Goal: Task Accomplishment & Management: Complete application form

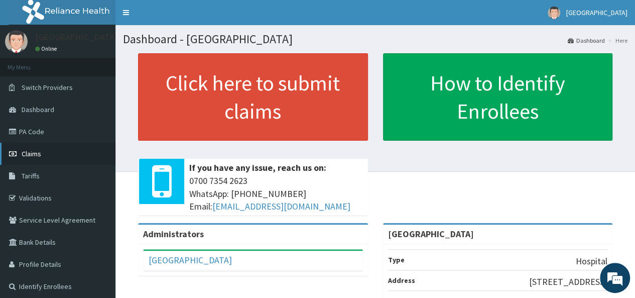
click at [60, 145] on link "Claims" at bounding box center [57, 153] width 115 height 22
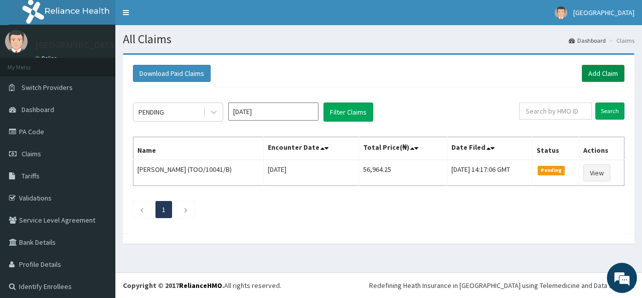
click at [588, 76] on link "Add Claim" at bounding box center [603, 73] width 43 height 17
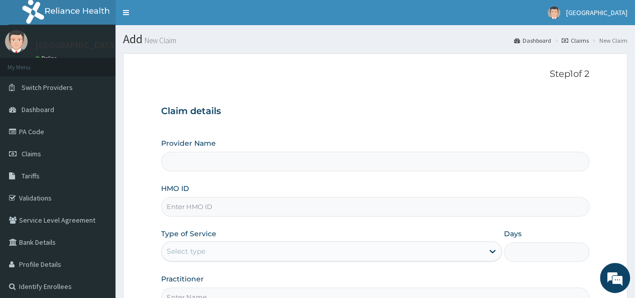
type input "[GEOGRAPHIC_DATA]"
click at [234, 207] on input "HMO ID" at bounding box center [375, 207] width 428 height 20
type input "ltr/10087/b"
click at [222, 234] on div "Type of Service Select type" at bounding box center [331, 244] width 341 height 33
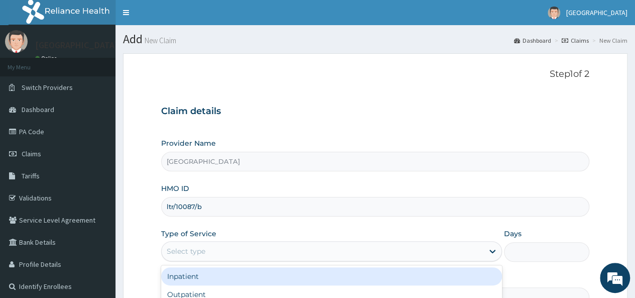
click at [213, 257] on div "Select type" at bounding box center [323, 251] width 322 height 16
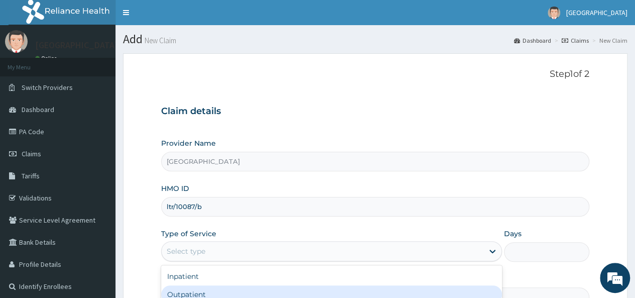
click at [205, 292] on div "Outpatient" at bounding box center [331, 294] width 341 height 18
type input "1"
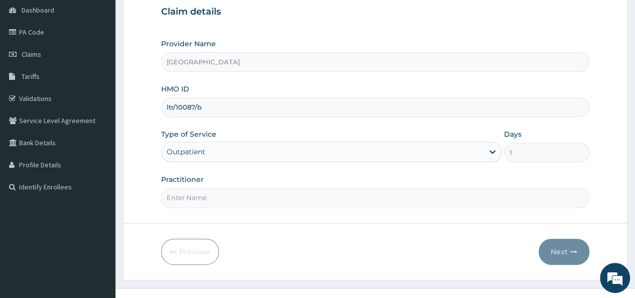
scroll to position [102, 0]
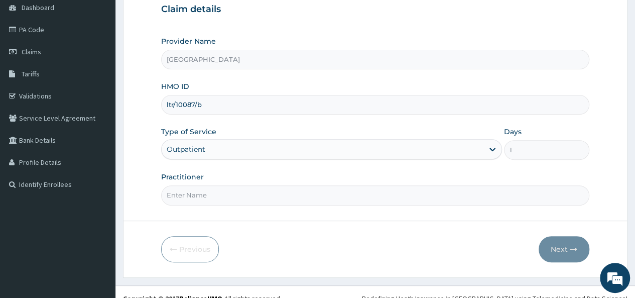
click at [452, 183] on div "Practitioner" at bounding box center [375, 188] width 428 height 33
click at [383, 199] on input "Practitioner" at bounding box center [375, 195] width 428 height 20
type input "Dr. Sylvester"
click at [563, 247] on button "Next" at bounding box center [563, 249] width 51 height 26
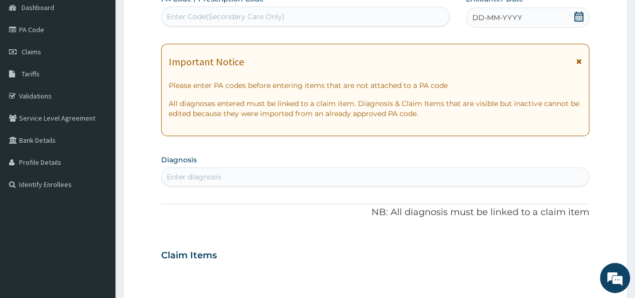
click at [512, 18] on span "DD-MM-YYYY" at bounding box center [497, 18] width 50 height 10
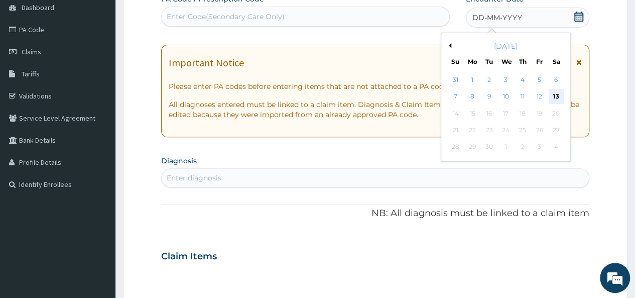
click at [556, 101] on div "13" at bounding box center [555, 96] width 15 height 15
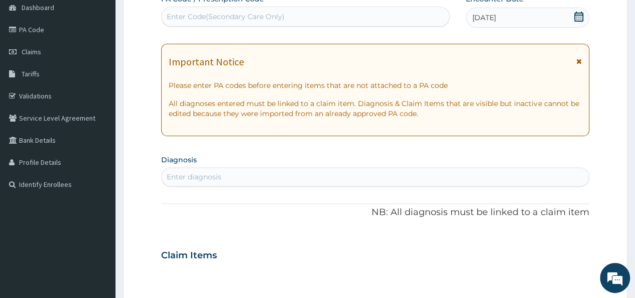
click at [320, 178] on div "Enter diagnosis" at bounding box center [375, 177] width 427 height 16
type input "MALARIA"
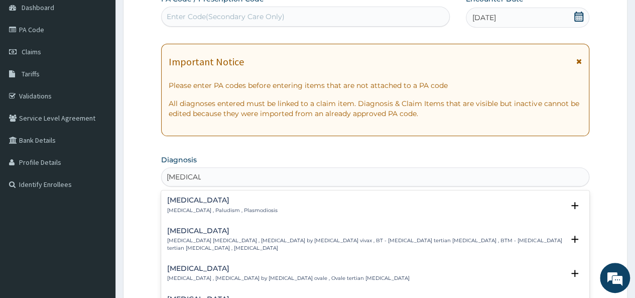
click at [252, 201] on div "Malaria Malaria , Paludism , Plasmodiosis" at bounding box center [375, 205] width 416 height 18
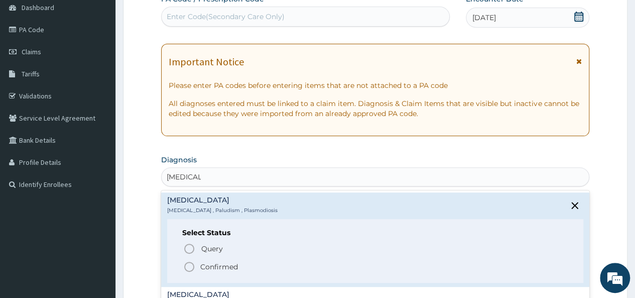
drag, startPoint x: 227, startPoint y: 203, endPoint x: 190, endPoint y: 266, distance: 73.1
click at [190, 266] on div "Malaria Malaria , Paludism , Plasmodiosis Select Status Query Query covers susp…" at bounding box center [375, 239] width 416 height 86
click at [190, 266] on icon "status option filled" at bounding box center [189, 266] width 12 height 12
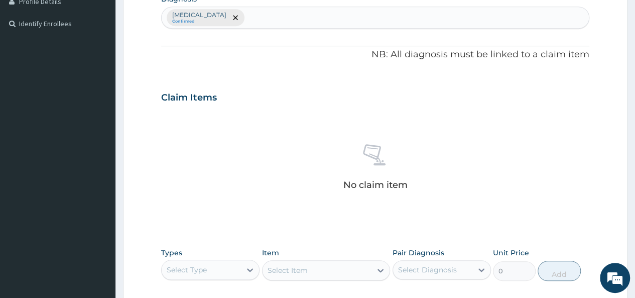
scroll to position [317, 0]
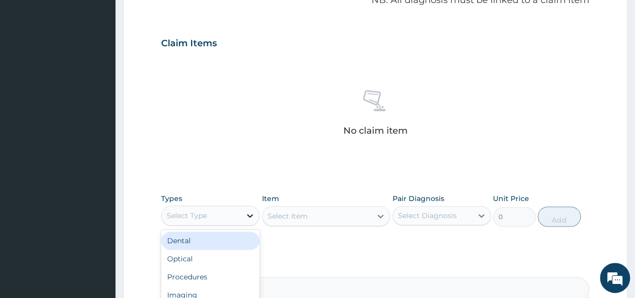
click at [249, 212] on icon at bounding box center [250, 215] width 10 height 10
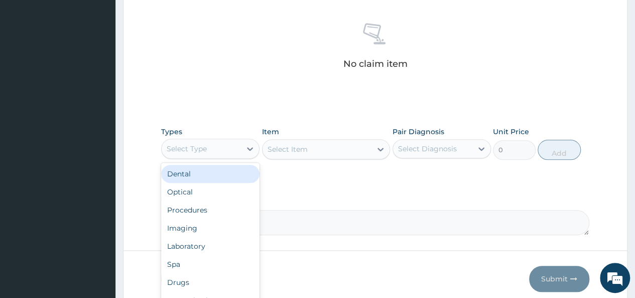
scroll to position [400, 0]
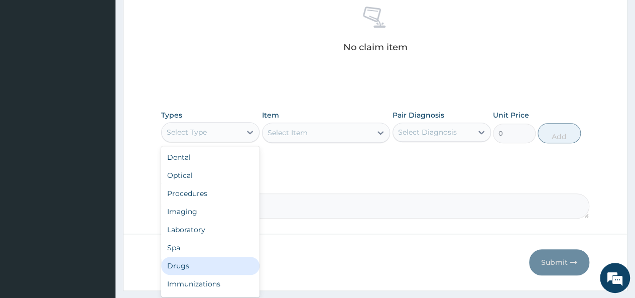
click at [199, 266] on div "Drugs" at bounding box center [210, 265] width 98 height 18
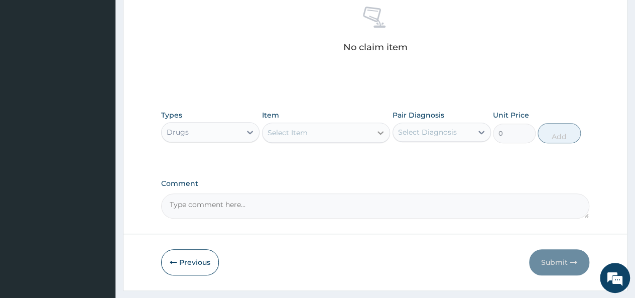
click at [377, 131] on icon at bounding box center [380, 132] width 10 height 10
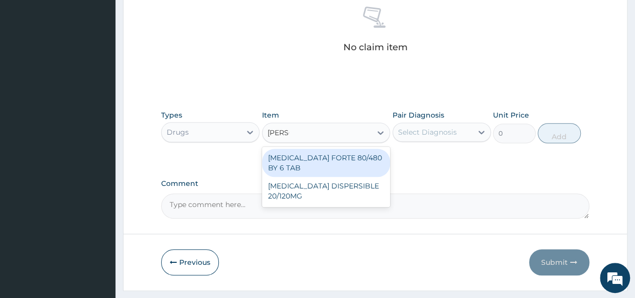
type input "COART"
click at [346, 166] on div "COARTEM FORTE 80/480 BY 6 TAB" at bounding box center [326, 163] width 128 height 28
type input "449.3500061035156"
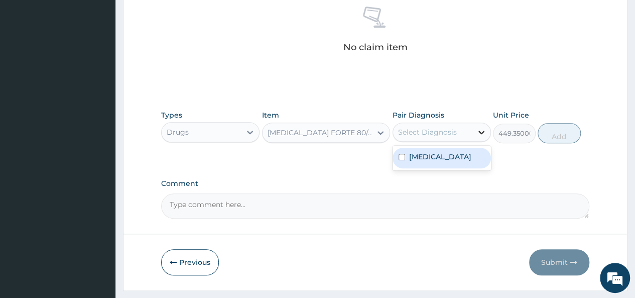
click at [481, 127] on icon at bounding box center [481, 132] width 10 height 10
click at [402, 154] on input "checkbox" at bounding box center [401, 157] width 7 height 7
checkbox input "true"
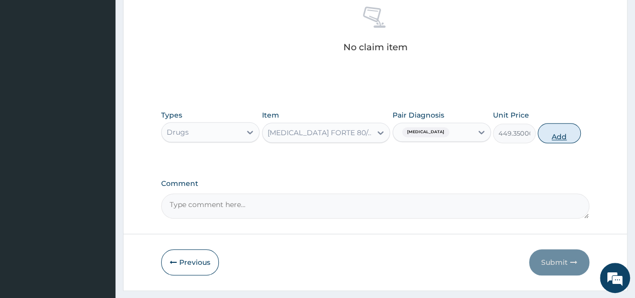
click at [560, 128] on button "Add" at bounding box center [558, 133] width 43 height 20
type input "0"
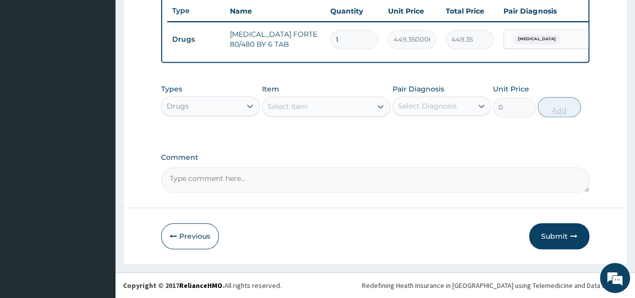
scroll to position [384, 0]
type input "0.00"
type input "6"
type input "2696.10"
type input "6"
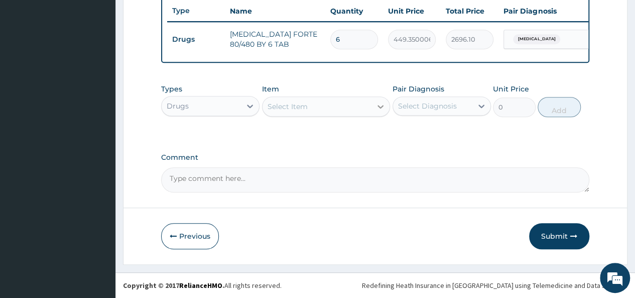
click at [380, 109] on icon at bounding box center [380, 106] width 10 height 10
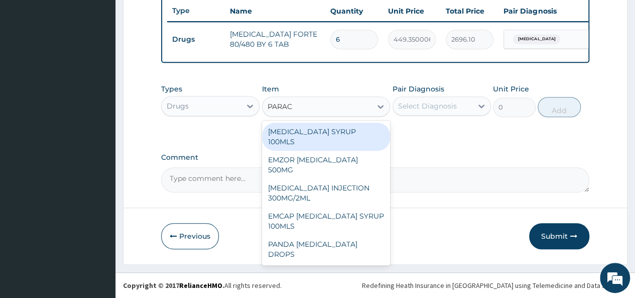
type input "PARACE"
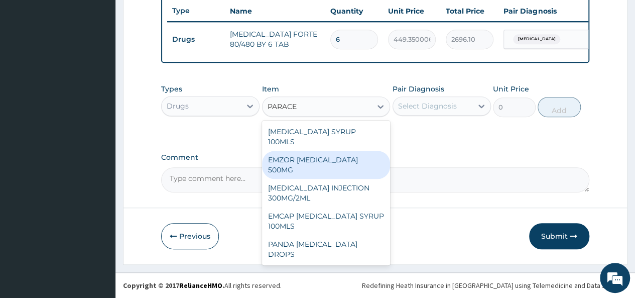
click at [340, 152] on div "EMZOR PARACETAMOL 500MG" at bounding box center [326, 165] width 128 height 28
type input "23.64999961853027"
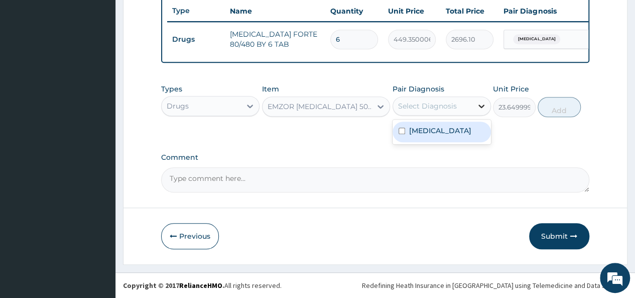
click at [475, 105] on div at bounding box center [481, 106] width 18 height 18
click at [399, 131] on input "checkbox" at bounding box center [401, 130] width 7 height 7
checkbox input "true"
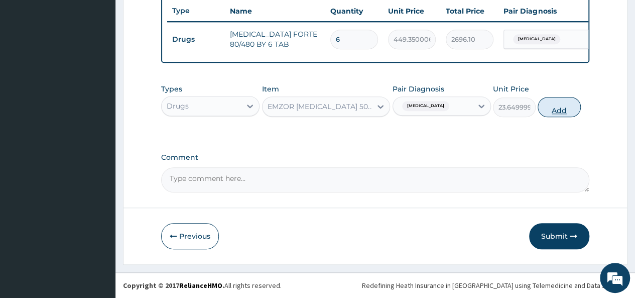
click at [555, 110] on button "Add" at bounding box center [558, 107] width 43 height 20
type input "0"
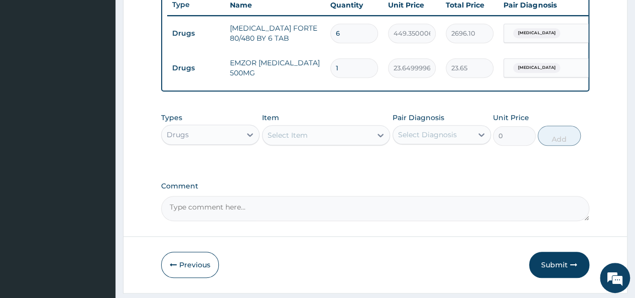
click at [344, 63] on input "1" at bounding box center [354, 68] width 48 height 20
type input "18"
type input "425.70"
type input "18"
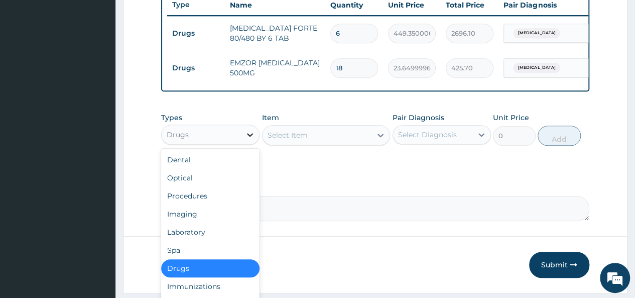
click at [246, 139] on icon at bounding box center [250, 134] width 10 height 10
click at [221, 199] on div "Procedures" at bounding box center [210, 196] width 98 height 18
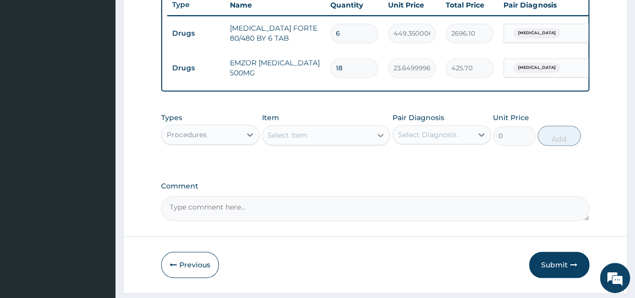
click at [380, 140] on icon at bounding box center [380, 135] width 10 height 10
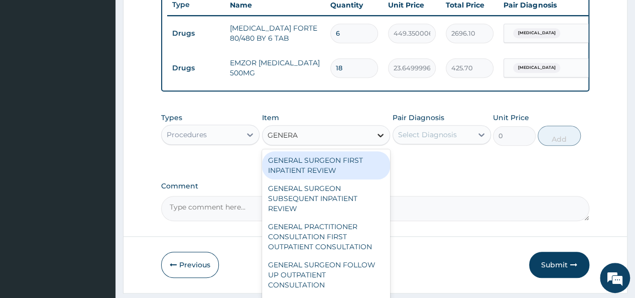
type input "GENERAL"
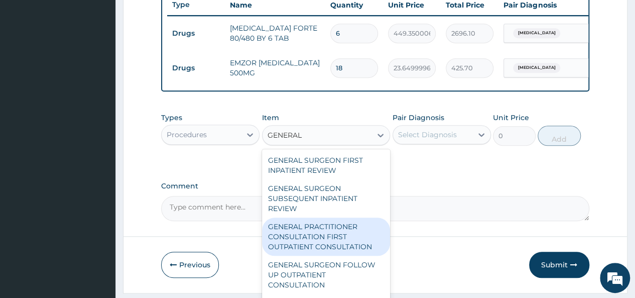
click at [328, 234] on div "GENERAL PRACTITIONER CONSULTATION FIRST OUTPATIENT CONSULTATION" at bounding box center [326, 236] width 128 height 38
type input "3547.5"
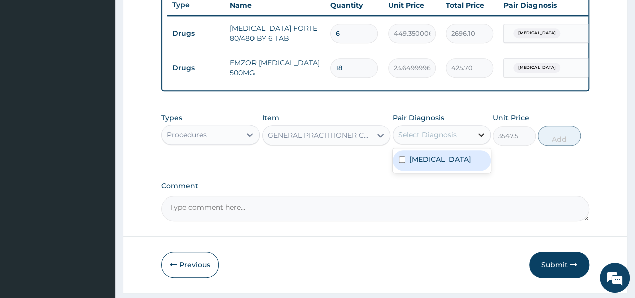
click at [482, 136] on icon at bounding box center [481, 135] width 6 height 4
click at [400, 163] on input "checkbox" at bounding box center [401, 159] width 7 height 7
checkbox input "true"
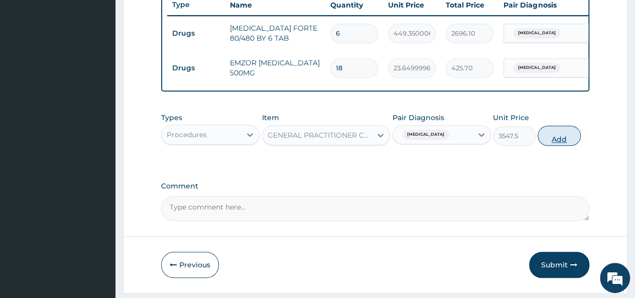
click at [557, 144] on button "Add" at bounding box center [558, 135] width 43 height 20
type input "0"
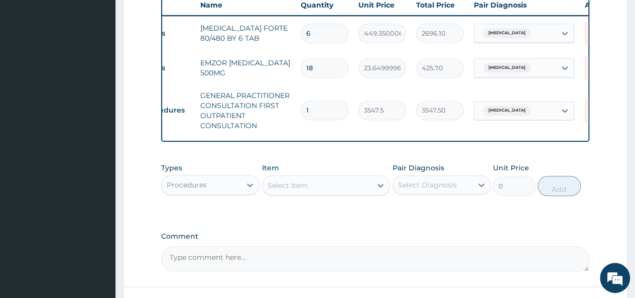
scroll to position [469, 0]
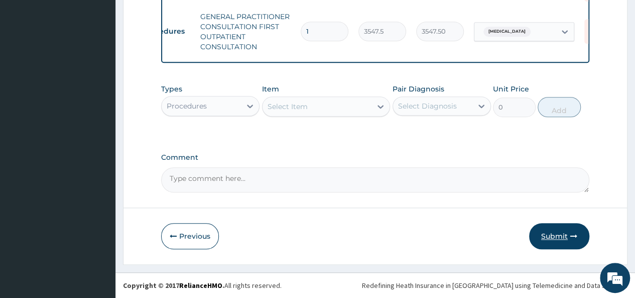
click at [567, 243] on button "Submit" at bounding box center [559, 236] width 60 height 26
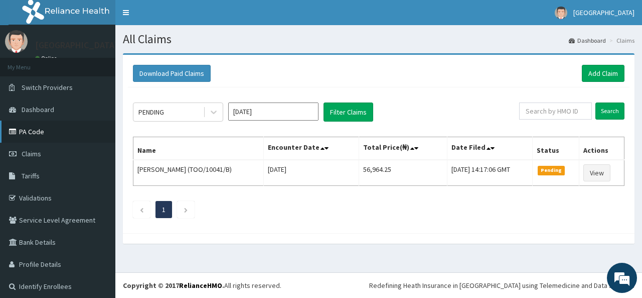
click at [65, 125] on link "PA Code" at bounding box center [57, 131] width 115 height 22
click at [591, 69] on link "Add Claim" at bounding box center [603, 73] width 43 height 17
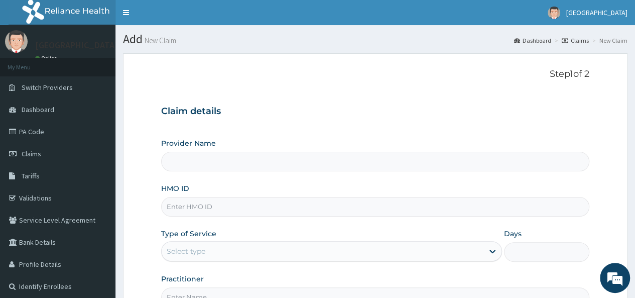
type input "[GEOGRAPHIC_DATA]"
click at [336, 202] on input "HMO ID" at bounding box center [375, 207] width 428 height 20
type input "CMG/10042/D"
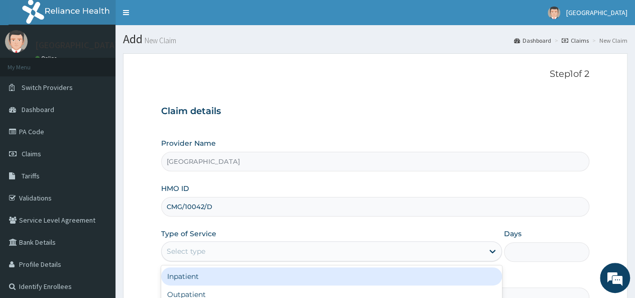
click at [298, 250] on div "Select type" at bounding box center [323, 251] width 322 height 16
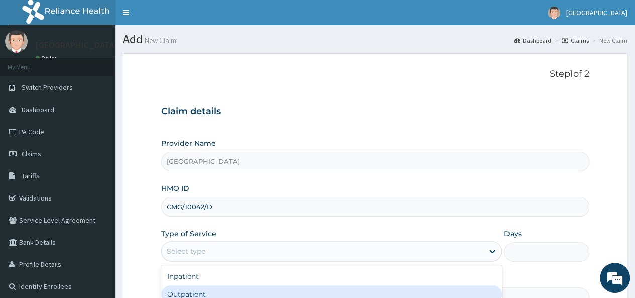
click at [271, 288] on div "Outpatient" at bounding box center [331, 294] width 341 height 18
type input "1"
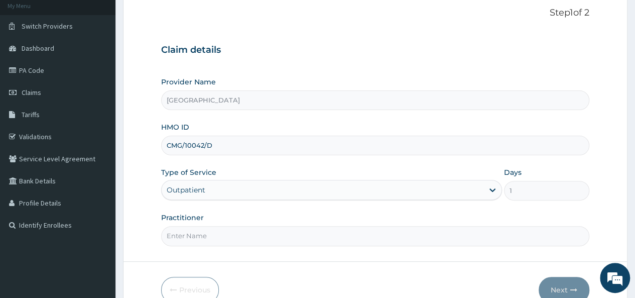
scroll to position [92, 0]
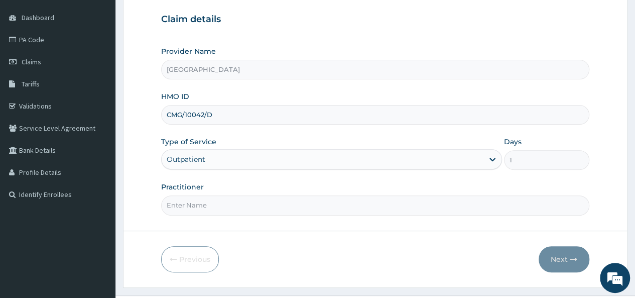
click at [408, 189] on div "Practitioner" at bounding box center [375, 198] width 428 height 33
click at [378, 197] on input "Practitioner" at bounding box center [375, 205] width 428 height 20
type input "Dr. Sylvester"
click at [570, 257] on icon "button" at bounding box center [573, 258] width 7 height 7
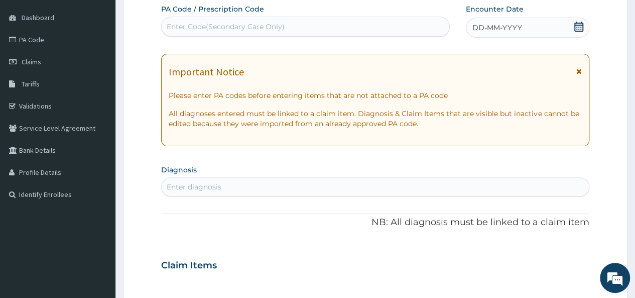
click at [492, 27] on span "DD-MM-YYYY" at bounding box center [497, 28] width 50 height 10
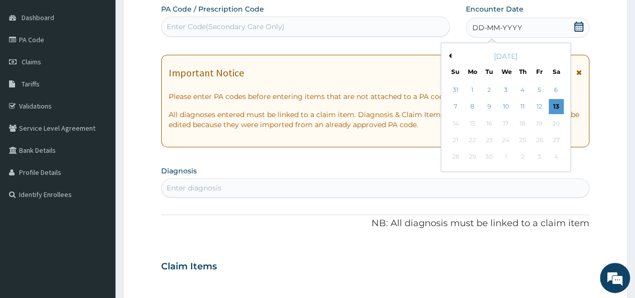
click at [406, 29] on div "Enter Code(Secondary Care Only)" at bounding box center [305, 27] width 287 height 16
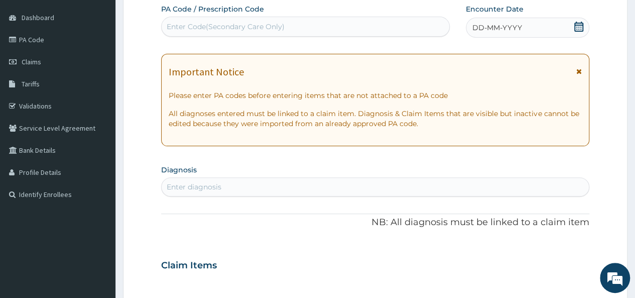
paste input "PA/093BE9"
type input "PA/093BE9"
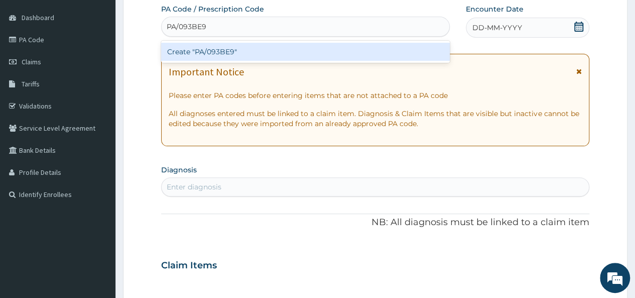
click at [333, 51] on div "Create "PA/093BE9"" at bounding box center [305, 52] width 288 height 18
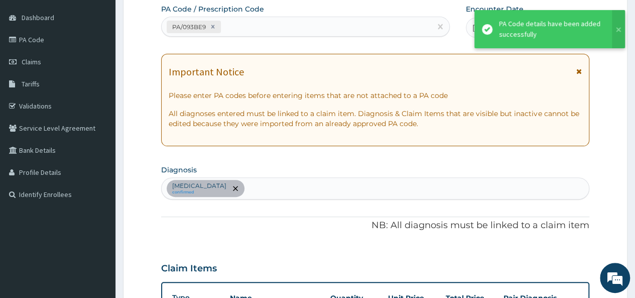
scroll to position [268, 0]
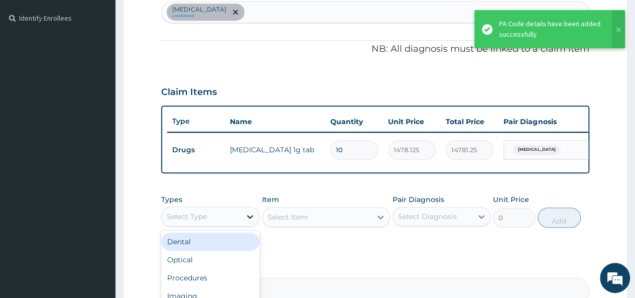
click at [252, 221] on icon at bounding box center [250, 216] width 10 height 10
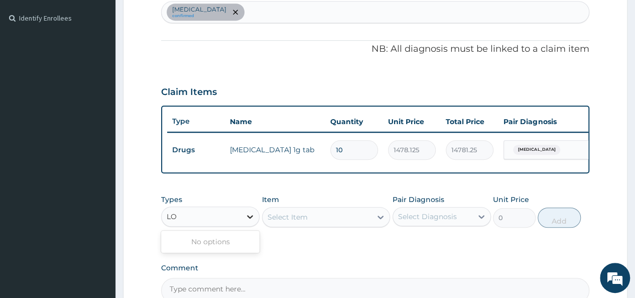
type input "L"
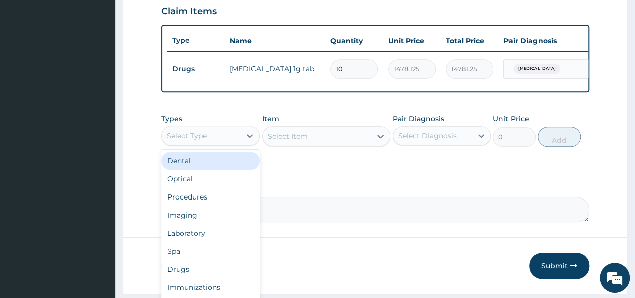
scroll to position [366, 0]
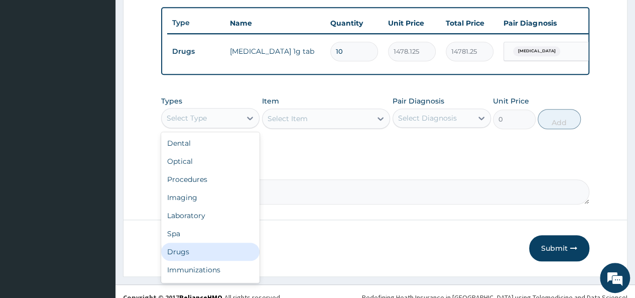
click at [220, 256] on div "Drugs" at bounding box center [210, 251] width 98 height 18
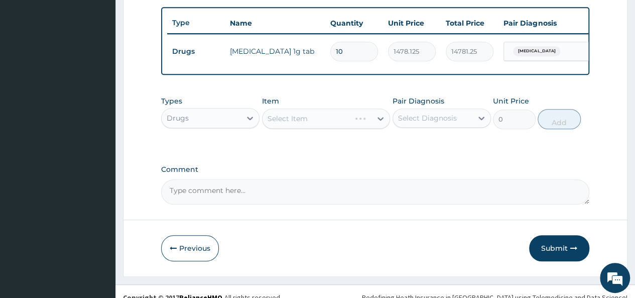
click at [383, 122] on div "Select Item" at bounding box center [326, 118] width 128 height 20
click at [380, 126] on div "Select Item" at bounding box center [326, 118] width 128 height 20
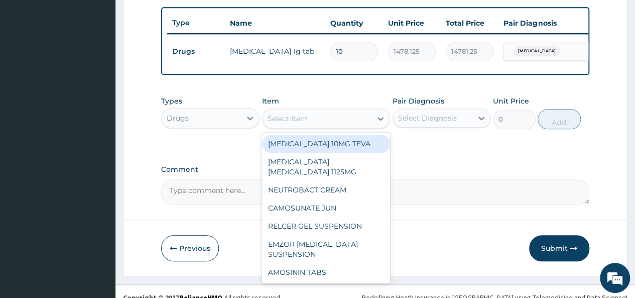
click at [380, 120] on icon at bounding box center [380, 119] width 6 height 4
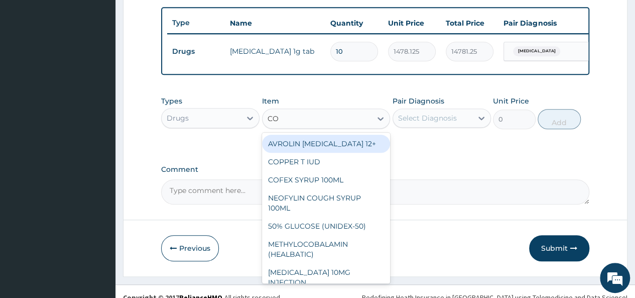
type input "COA"
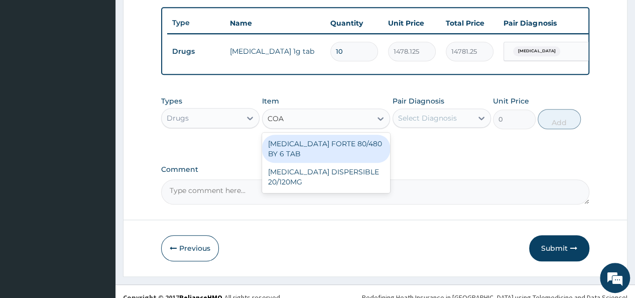
click at [337, 152] on div "COARTEM FORTE 80/480 BY 6 TAB" at bounding box center [326, 148] width 128 height 28
type input "449.3500061035156"
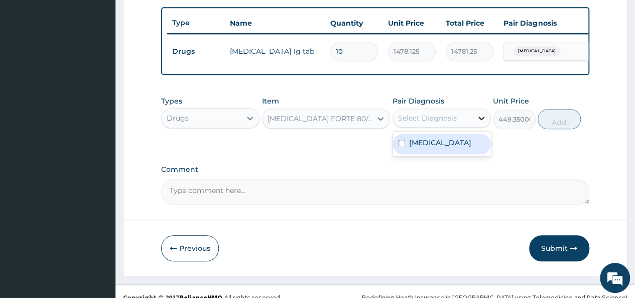
click at [482, 123] on icon at bounding box center [481, 118] width 10 height 10
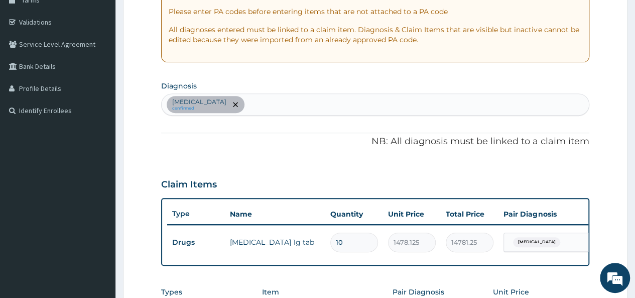
scroll to position [175, 0]
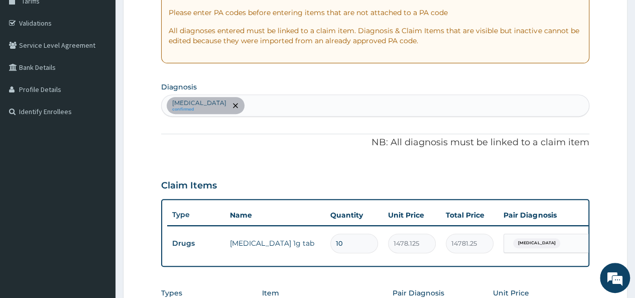
click at [306, 109] on div "[MEDICAL_DATA] confirmed" at bounding box center [375, 105] width 427 height 21
type input "[MEDICAL_DATA]"
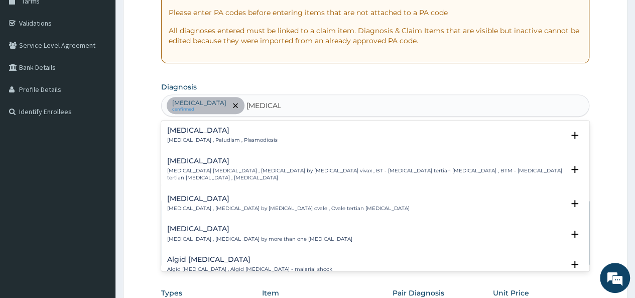
click at [232, 130] on h4 "[MEDICAL_DATA]" at bounding box center [222, 130] width 110 height 8
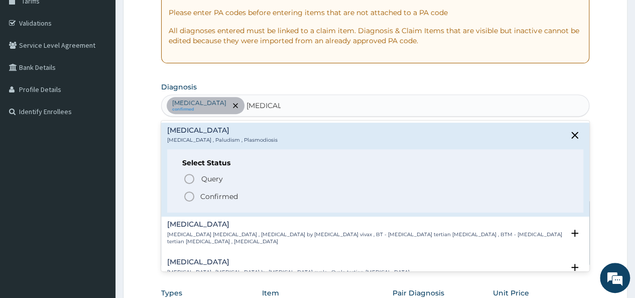
click at [190, 192] on icon "status option filled" at bounding box center [189, 196] width 12 height 12
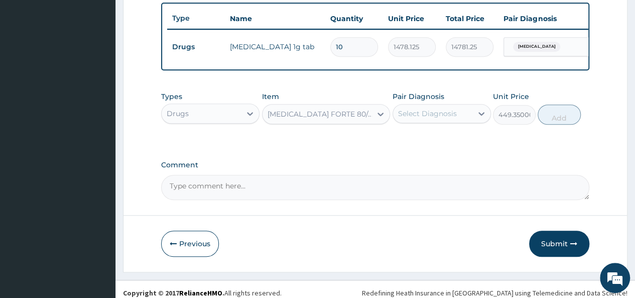
scroll to position [372, 0]
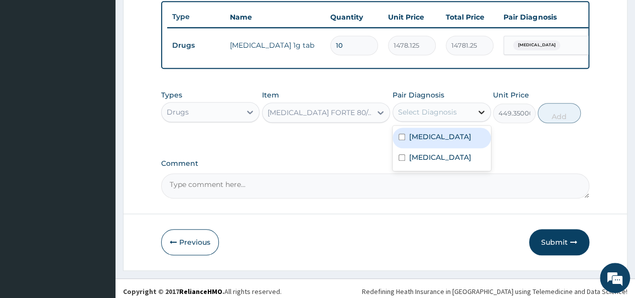
click at [483, 117] on icon at bounding box center [481, 112] width 10 height 10
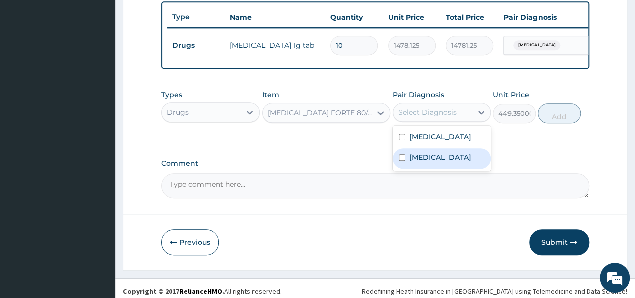
click at [403, 161] on input "checkbox" at bounding box center [401, 157] width 7 height 7
checkbox input "true"
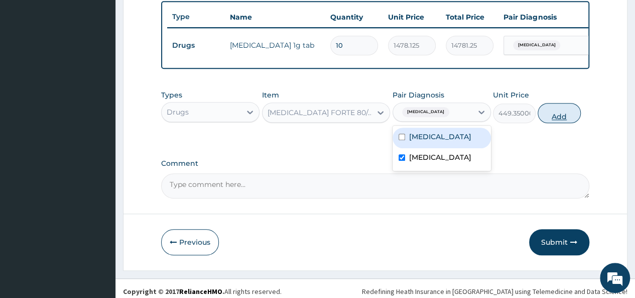
click at [550, 121] on button "Add" at bounding box center [558, 113] width 43 height 20
type input "0"
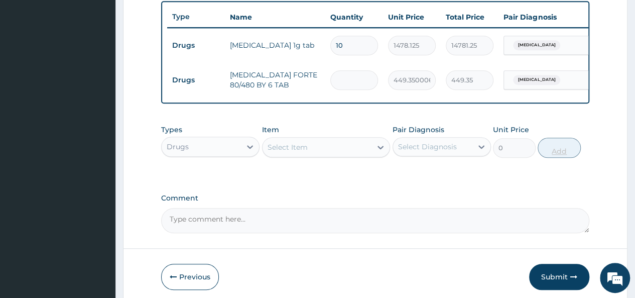
type input "0.00"
type input "6"
type input "2696.10"
type input "6"
click at [369, 155] on div "Select Item" at bounding box center [316, 147] width 109 height 16
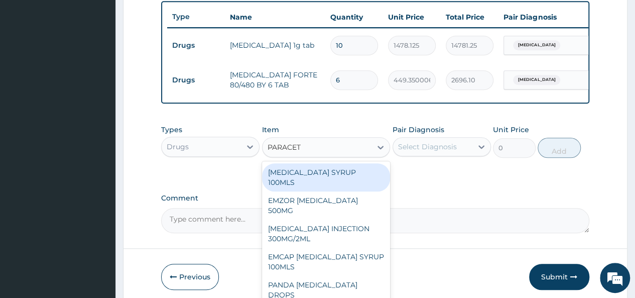
type input "PARACETA"
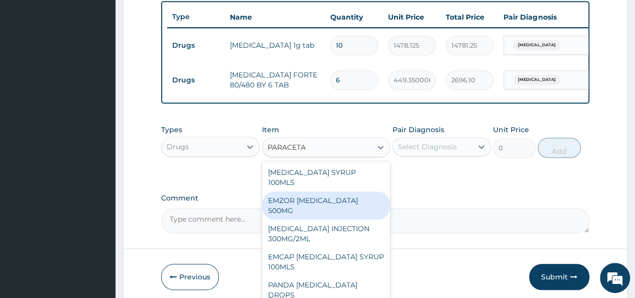
click at [304, 200] on div "EMZOR [MEDICAL_DATA] 500MG" at bounding box center [326, 205] width 128 height 28
type input "23.64999961853027"
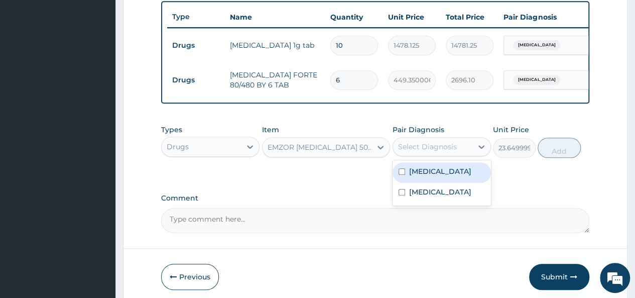
click at [428, 152] on div "Select Diagnosis" at bounding box center [427, 146] width 59 height 10
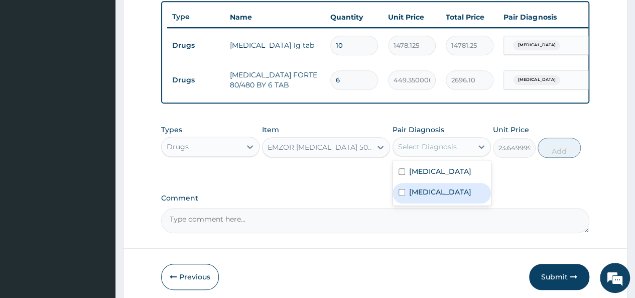
click at [402, 195] on input "checkbox" at bounding box center [401, 192] width 7 height 7
checkbox input "true"
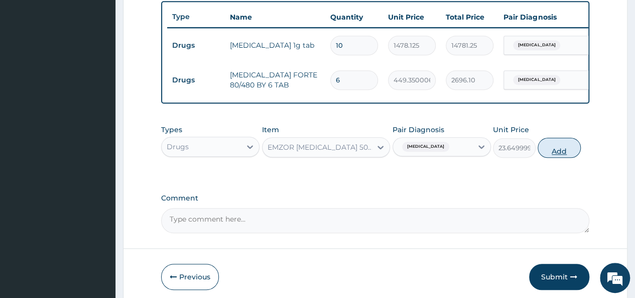
click at [564, 158] on button "Add" at bounding box center [558, 147] width 43 height 20
type input "0"
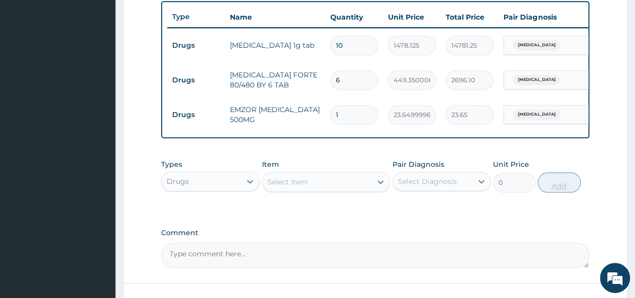
type input "18"
type input "425.70"
type input "18"
click at [380, 184] on icon at bounding box center [380, 182] width 6 height 4
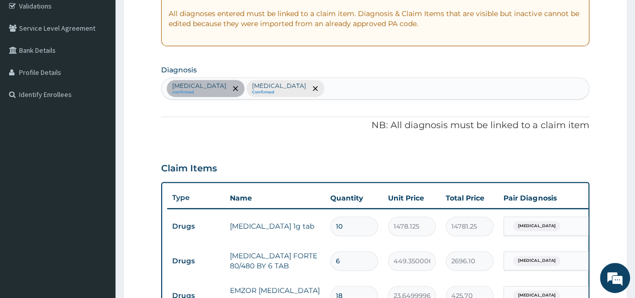
scroll to position [189, 0]
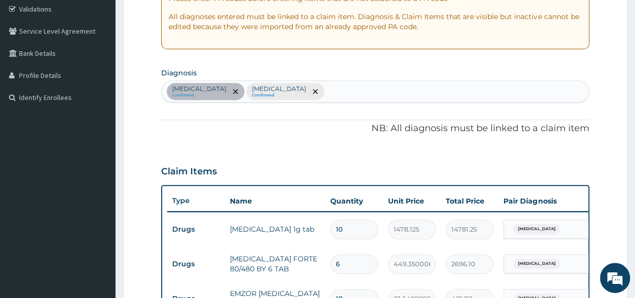
click at [378, 89] on div "[MEDICAL_DATA] confirmed [MEDICAL_DATA] Confirmed" at bounding box center [375, 91] width 427 height 21
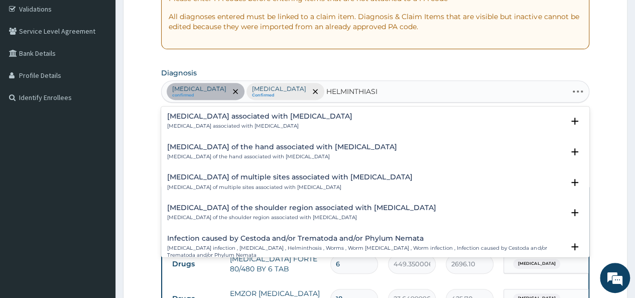
type input "HELMINTHIASIS"
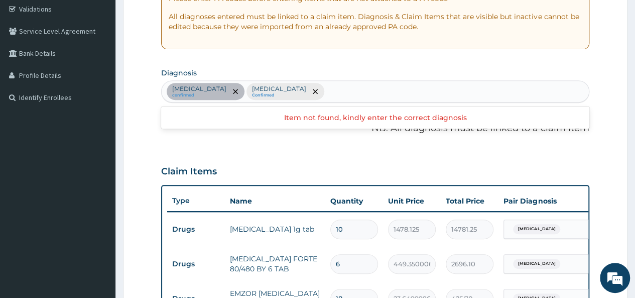
click at [378, 89] on div "[MEDICAL_DATA] confirmed [MEDICAL_DATA] Confirmed" at bounding box center [375, 91] width 427 height 21
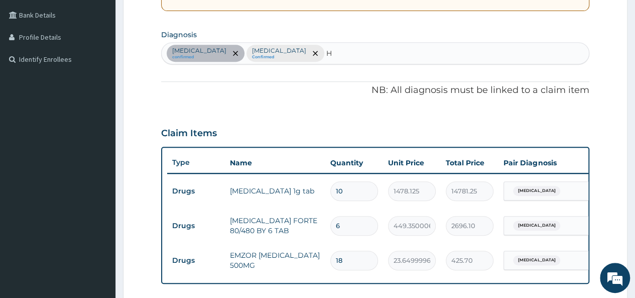
scroll to position [222, 0]
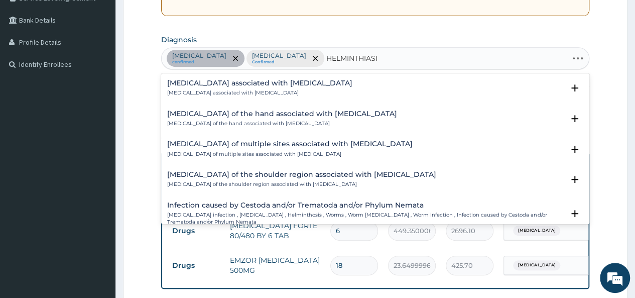
type input "HELMINTHIASIS"
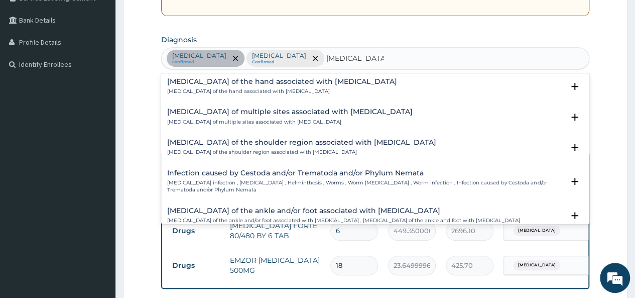
scroll to position [0, 0]
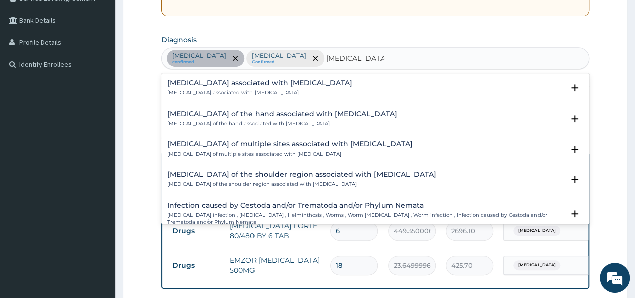
click at [303, 85] on h4 "Arthropathy associated with helminthiasis" at bounding box center [259, 83] width 185 height 8
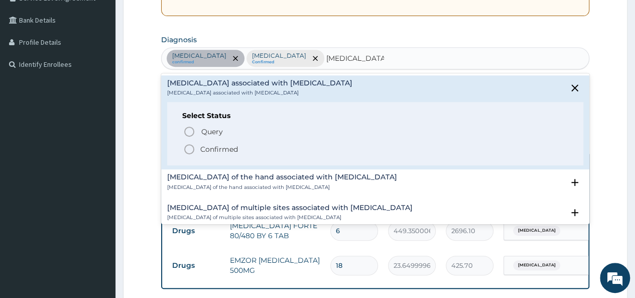
click at [187, 148] on icon "status option filled" at bounding box center [189, 149] width 12 height 12
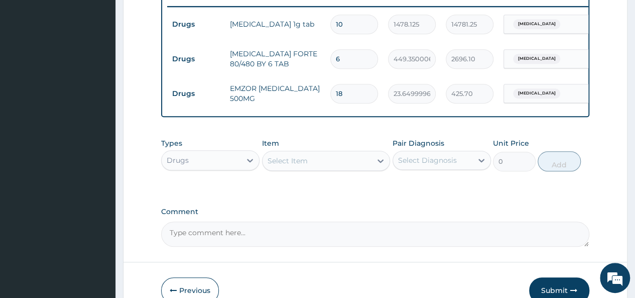
scroll to position [401, 0]
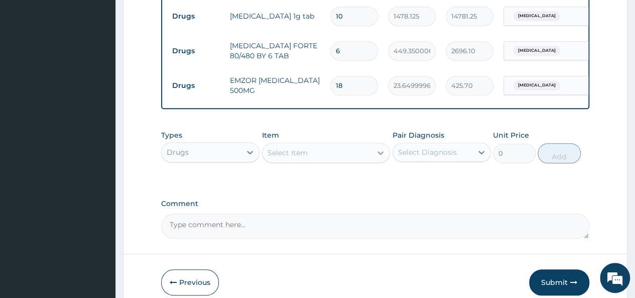
click at [376, 158] on icon at bounding box center [380, 153] width 10 height 10
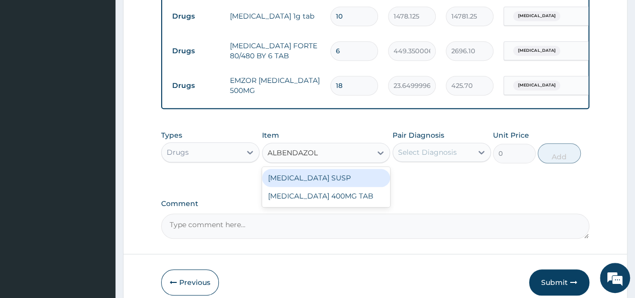
type input "ALBENDAZOLE"
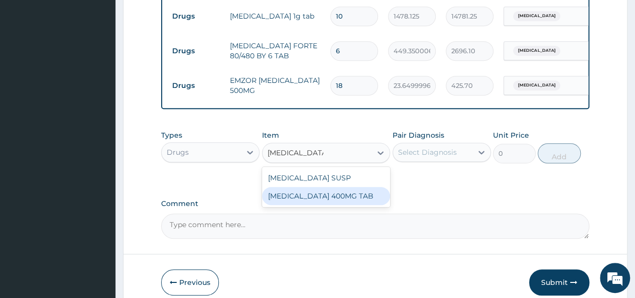
click at [333, 203] on div "ALBENDAZOLE 400MG TAB" at bounding box center [326, 196] width 128 height 18
type input "305"
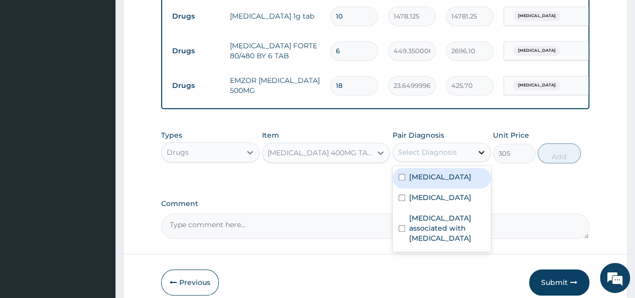
click at [480, 154] on icon at bounding box center [481, 152] width 10 height 10
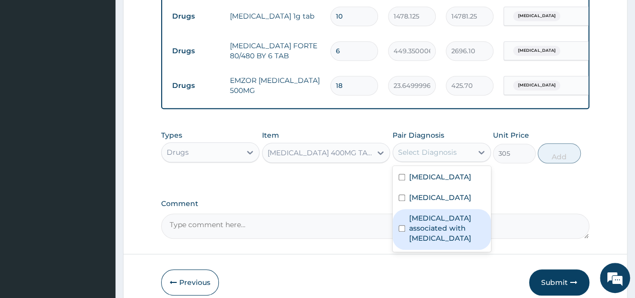
click at [397, 246] on div "Arthropathy associated with helminthiasis" at bounding box center [441, 229] width 98 height 41
checkbox input "true"
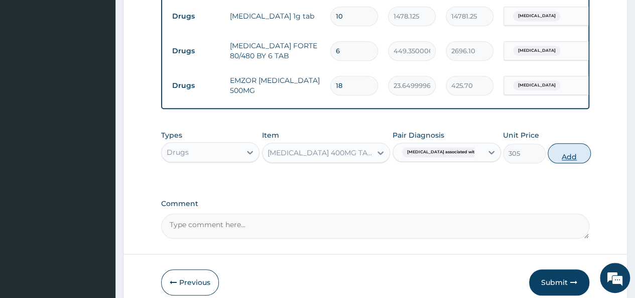
click at [561, 162] on button "Add" at bounding box center [568, 153] width 43 height 20
type input "0"
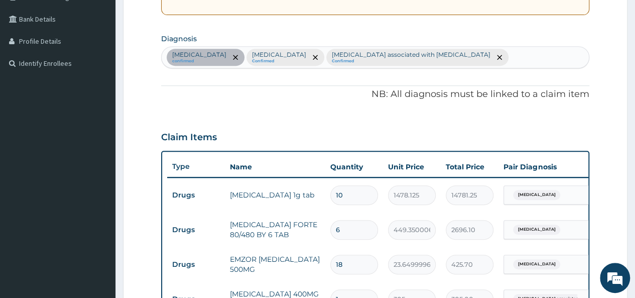
scroll to position [219, 0]
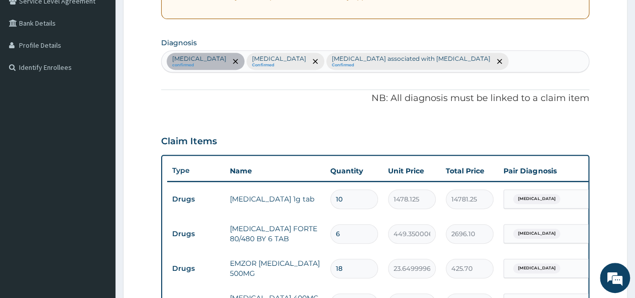
click at [493, 53] on div "Respiratory tract infection confirmed Malaria Confirmed Arthropathy associated …" at bounding box center [375, 61] width 427 height 21
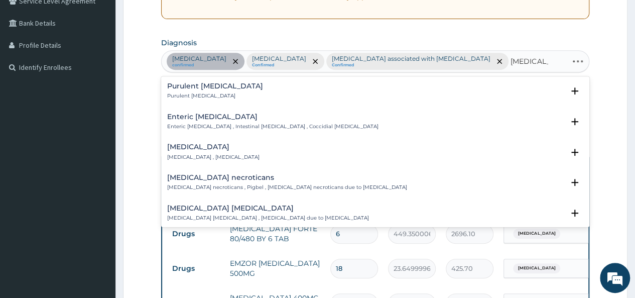
type input "ENTERITIS"
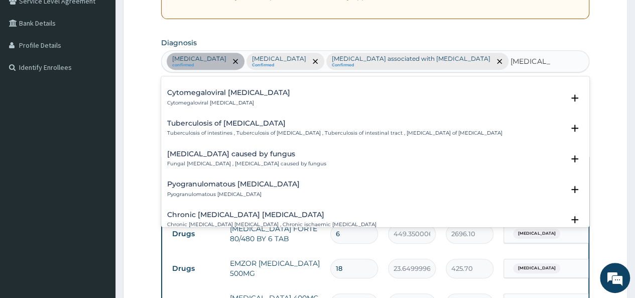
scroll to position [314, 0]
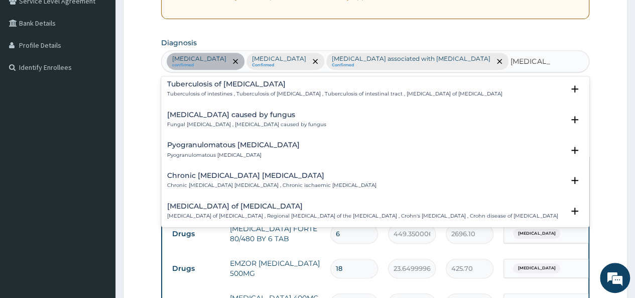
click at [265, 111] on h4 "Enteritis caused by fungus" at bounding box center [246, 115] width 159 height 8
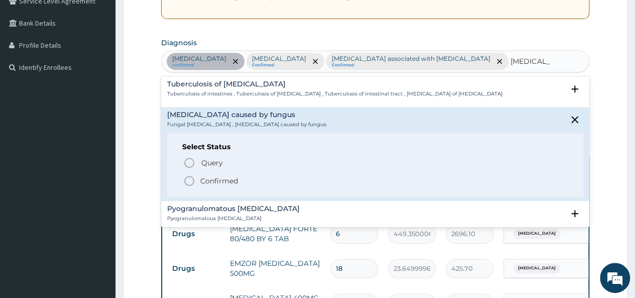
click at [190, 175] on icon "status option filled" at bounding box center [189, 181] width 12 height 12
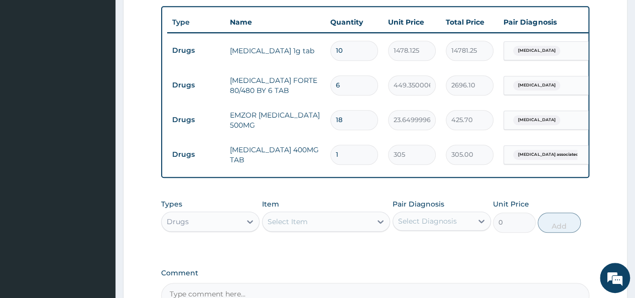
scroll to position [399, 0]
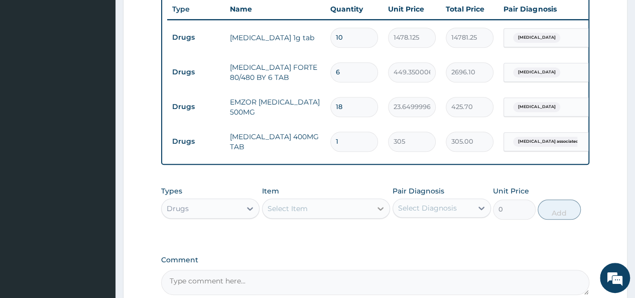
click at [381, 203] on icon at bounding box center [380, 208] width 10 height 10
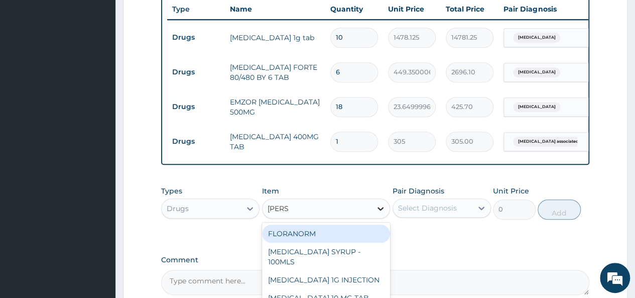
type input "LORAT"
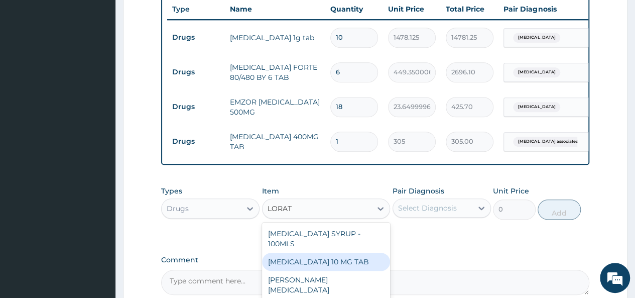
click at [348, 252] on div "LORATADINE 10 MG TAB" at bounding box center [326, 261] width 128 height 18
type input "59.125"
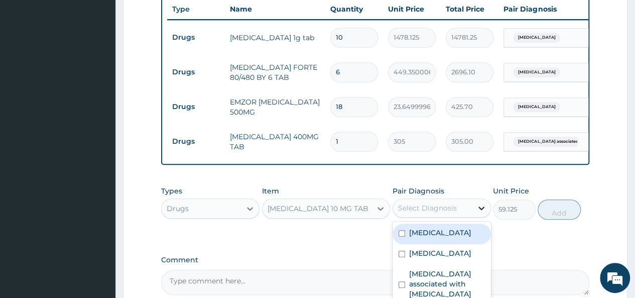
click at [476, 203] on icon at bounding box center [481, 208] width 10 height 10
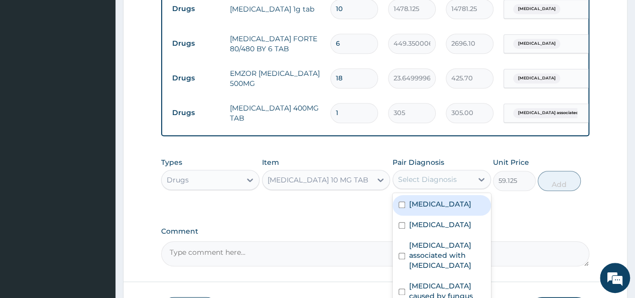
scroll to position [451, 0]
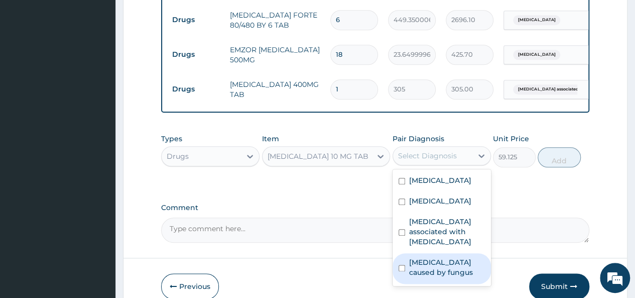
click at [401, 266] on input "checkbox" at bounding box center [401, 267] width 7 height 7
checkbox input "true"
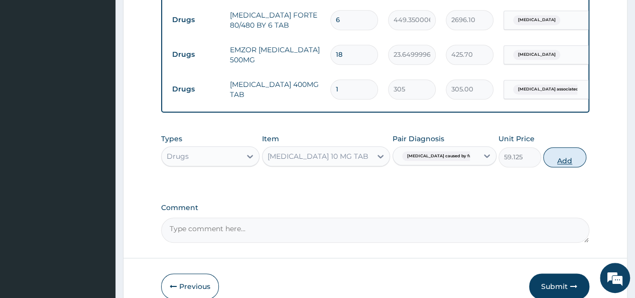
click at [554, 147] on button "Add" at bounding box center [564, 157] width 43 height 20
type input "0"
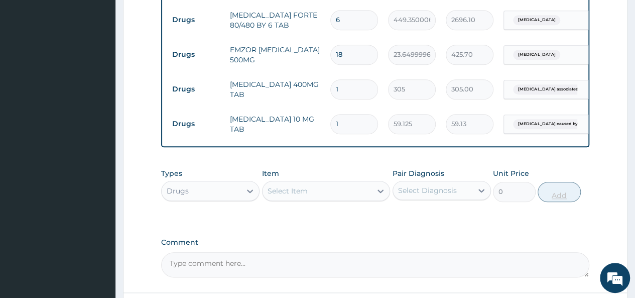
type input "0.00"
type input "5"
type input "295.63"
type input "5"
click at [376, 186] on icon at bounding box center [380, 191] width 10 height 10
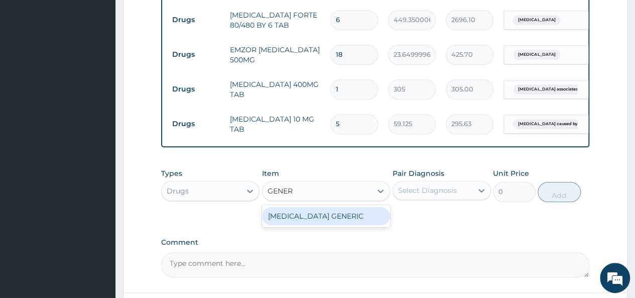
type input "GENER"
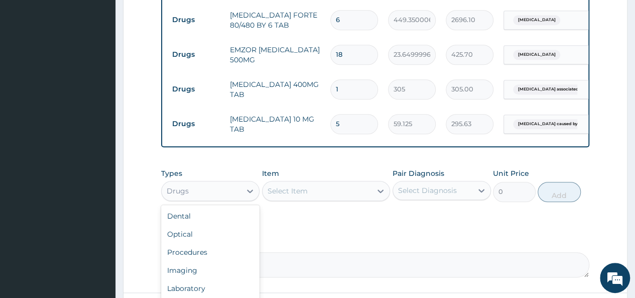
click at [241, 184] on div "Drugs" at bounding box center [201, 191] width 79 height 16
click at [211, 247] on div "Procedures" at bounding box center [210, 252] width 98 height 18
click at [344, 79] on input "1" at bounding box center [354, 89] width 48 height 20
type input "0.00"
type input "3"
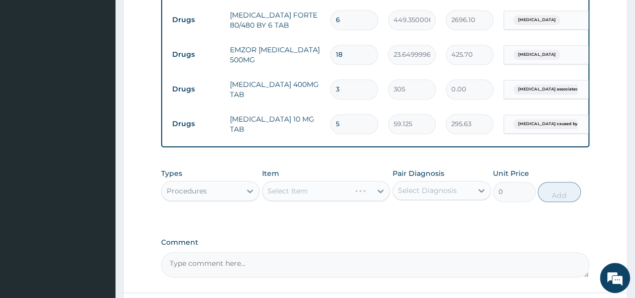
type input "915.00"
type input "0.00"
type input "2"
type input "610.00"
type input "2"
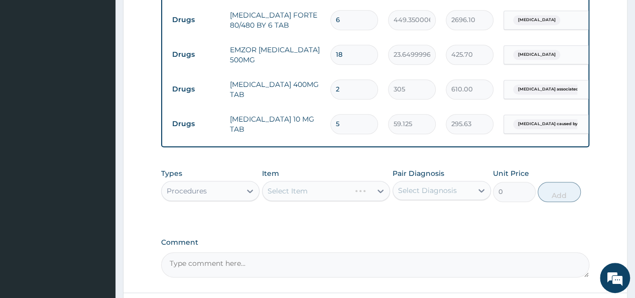
click at [379, 181] on div "Select Item" at bounding box center [326, 191] width 128 height 20
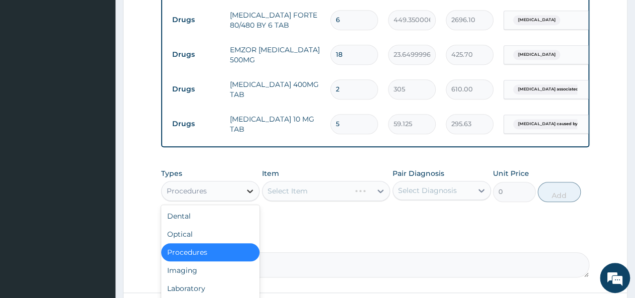
click at [247, 186] on icon at bounding box center [250, 191] width 10 height 10
click at [220, 261] on div "Imaging" at bounding box center [210, 270] width 98 height 18
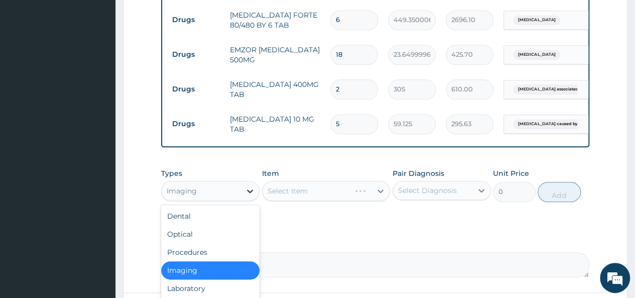
click at [247, 186] on icon at bounding box center [250, 191] width 10 height 10
click at [207, 243] on div "Procedures" at bounding box center [210, 252] width 98 height 18
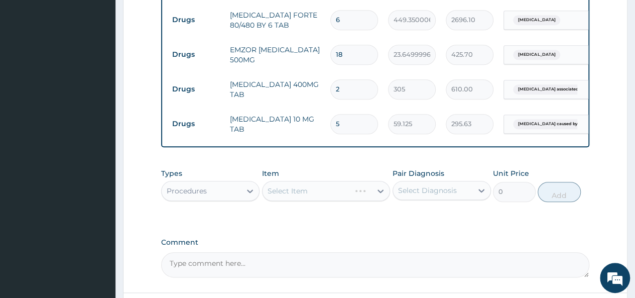
click at [377, 181] on div "Select Item" at bounding box center [326, 191] width 128 height 20
click at [378, 181] on div "Select Item" at bounding box center [326, 191] width 128 height 20
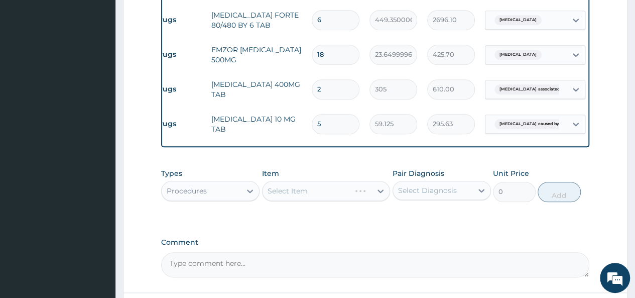
scroll to position [0, 0]
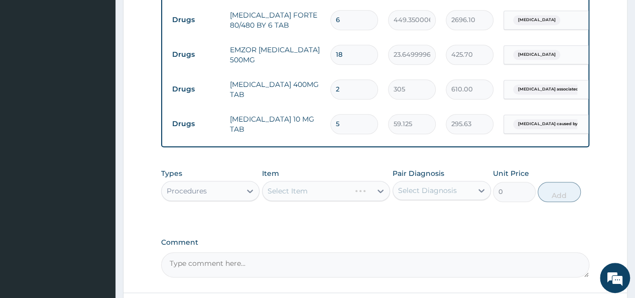
click at [382, 181] on div "Select Item" at bounding box center [326, 191] width 128 height 20
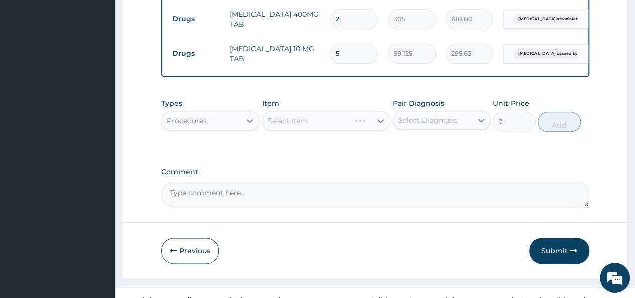
scroll to position [523, 0]
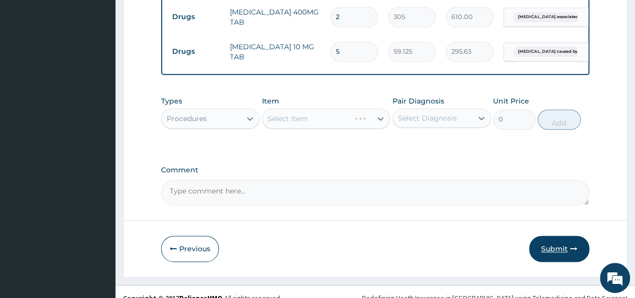
click at [562, 245] on button "Submit" at bounding box center [559, 248] width 60 height 26
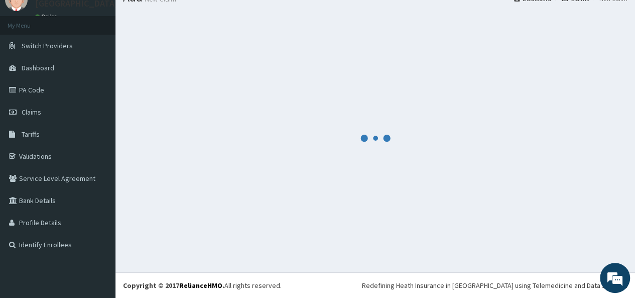
scroll to position [42, 0]
click at [54, 115] on link "Claims" at bounding box center [57, 112] width 115 height 22
click at [43, 92] on link "PA Code" at bounding box center [57, 90] width 115 height 22
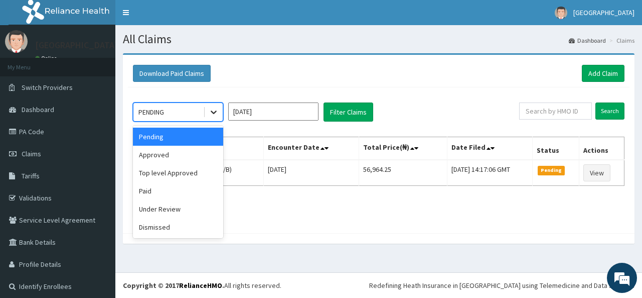
click at [215, 110] on icon at bounding box center [214, 112] width 10 height 10
click at [184, 210] on div "Under Review" at bounding box center [178, 209] width 90 height 18
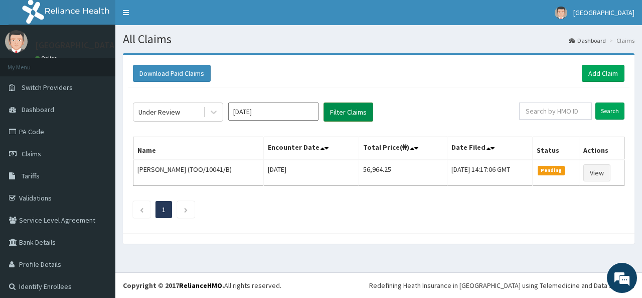
click at [340, 116] on button "Filter Claims" at bounding box center [349, 111] width 50 height 19
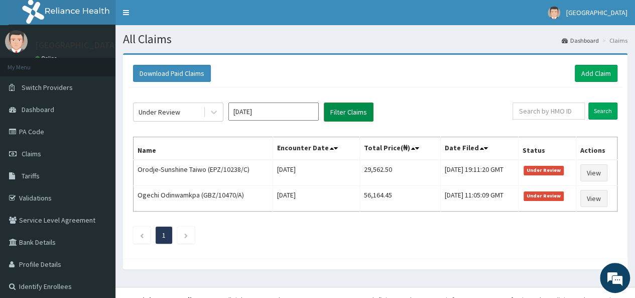
click at [340, 116] on button "Filter Claims" at bounding box center [349, 111] width 50 height 19
click at [41, 157] on link "Claims" at bounding box center [57, 153] width 115 height 22
click at [56, 153] on link "Claims" at bounding box center [57, 153] width 115 height 22
click at [52, 154] on link "Claims" at bounding box center [57, 153] width 115 height 22
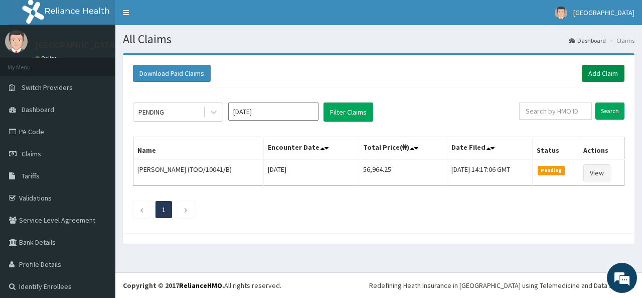
click at [601, 70] on link "Add Claim" at bounding box center [603, 73] width 43 height 17
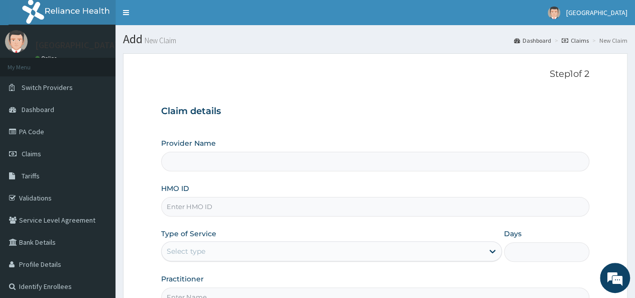
type input "[GEOGRAPHIC_DATA]"
click at [285, 201] on input "HMO ID" at bounding box center [375, 207] width 428 height 20
type input "CMG/10042/D"
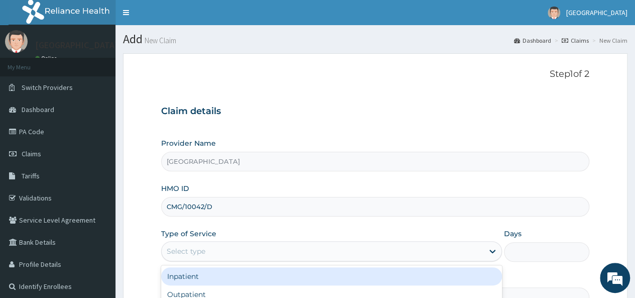
click at [219, 243] on div "Select type" at bounding box center [323, 251] width 322 height 16
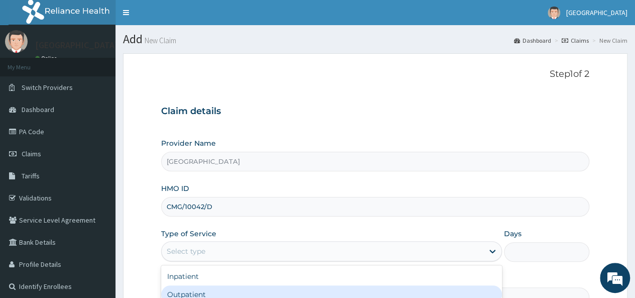
click at [205, 285] on div "Outpatient" at bounding box center [331, 294] width 341 height 18
type input "1"
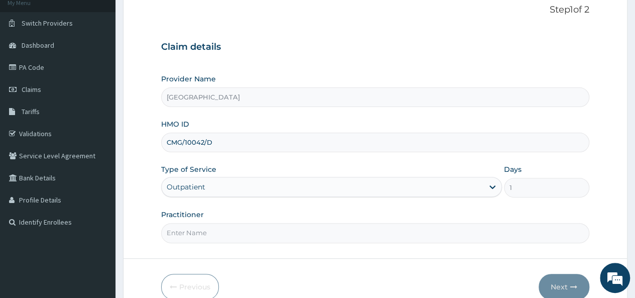
scroll to position [80, 0]
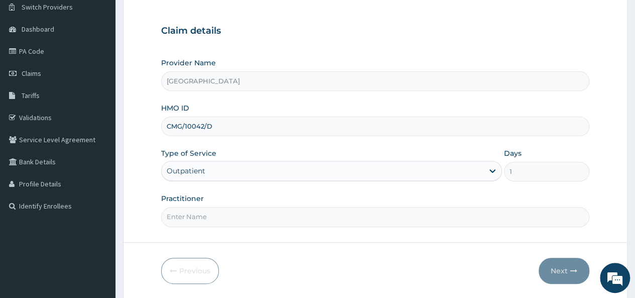
click at [458, 216] on input "Practitioner" at bounding box center [375, 217] width 428 height 20
type input "[PERSON_NAME]"
click at [568, 269] on button "Next" at bounding box center [563, 270] width 51 height 26
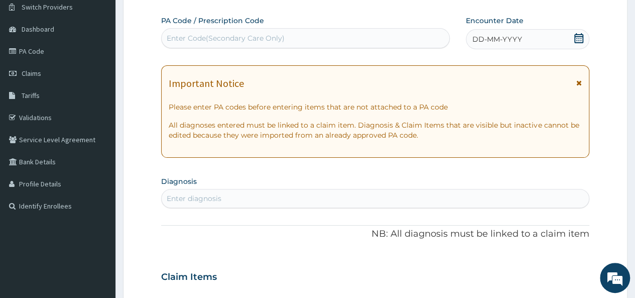
click at [402, 37] on div "Enter Code(Secondary Care Only)" at bounding box center [305, 38] width 287 height 16
paste input "PA/093BE9"
type input "PA/093BE9"
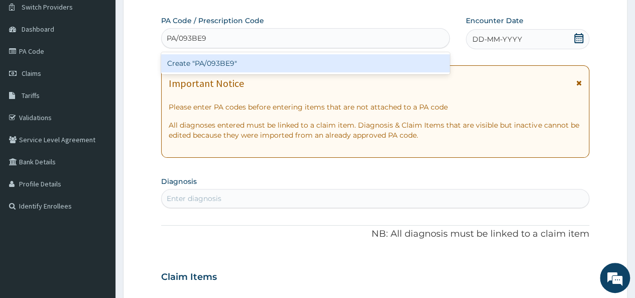
click at [283, 59] on div "Create "PA/093BE9"" at bounding box center [305, 63] width 288 height 18
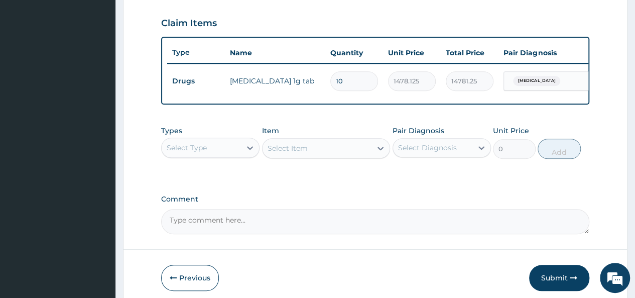
scroll to position [358, 0]
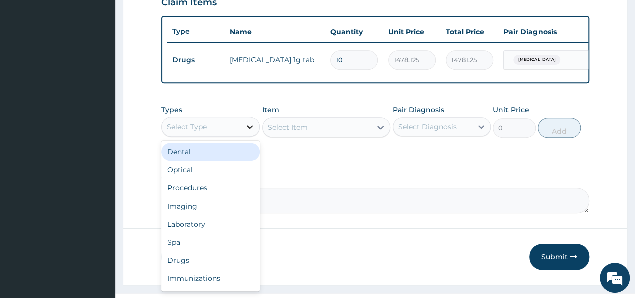
click at [249, 130] on icon at bounding box center [250, 126] width 10 height 10
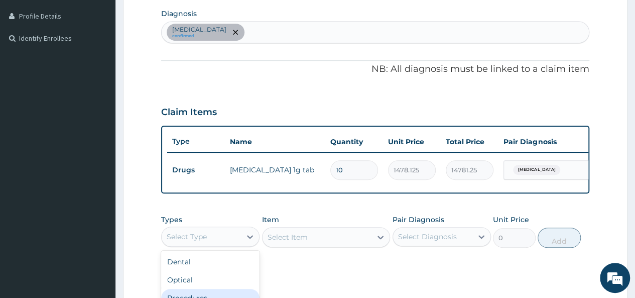
scroll to position [234, 0]
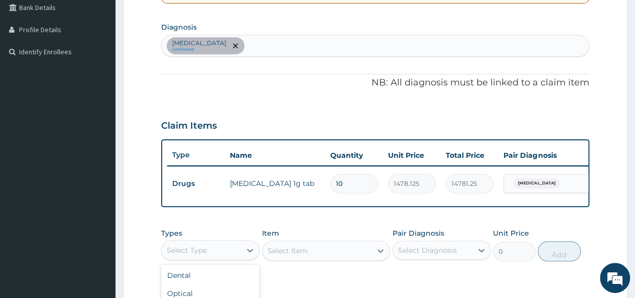
click at [289, 41] on div "[MEDICAL_DATA] confirmed" at bounding box center [375, 45] width 427 height 21
type input "[MEDICAL_DATA]"
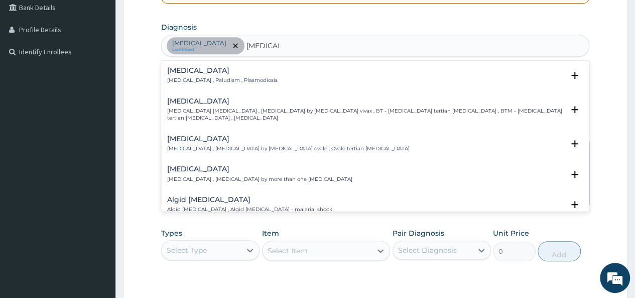
click at [182, 75] on div "[MEDICAL_DATA] [MEDICAL_DATA] , Paludism , Plasmodiosis" at bounding box center [222, 76] width 110 height 18
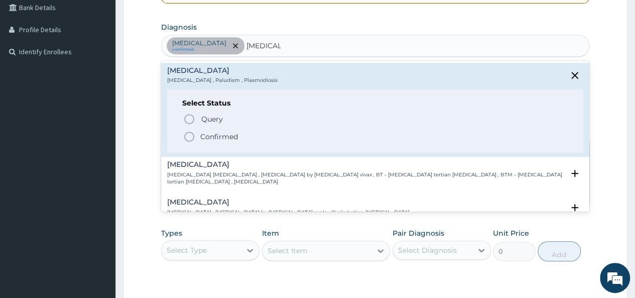
click at [189, 133] on icon "status option filled" at bounding box center [189, 136] width 12 height 12
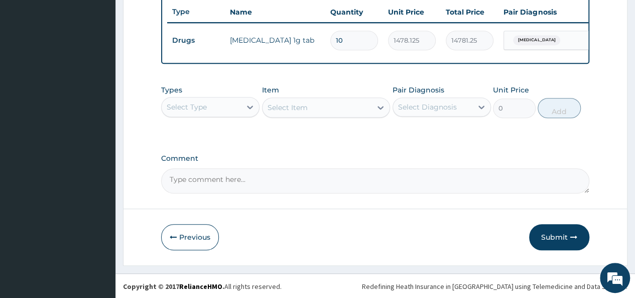
scroll to position [384, 0]
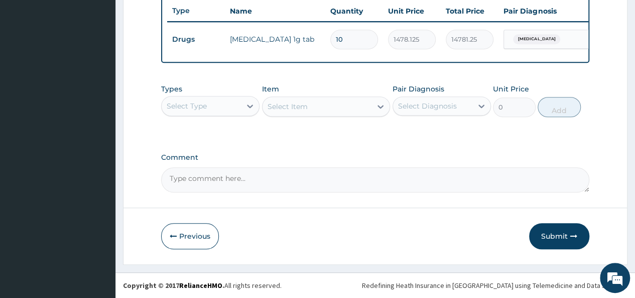
click at [381, 107] on div "Select Item" at bounding box center [326, 106] width 128 height 20
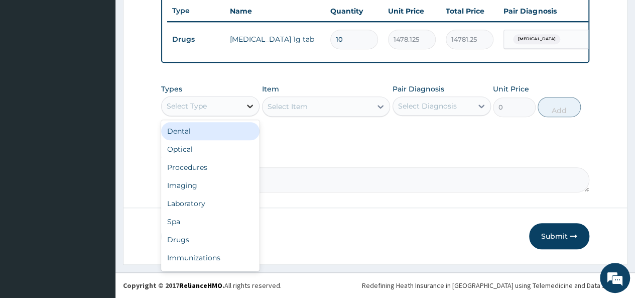
click at [246, 109] on icon at bounding box center [250, 106] width 10 height 10
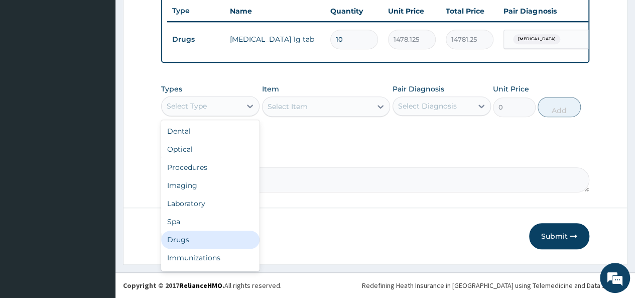
click at [210, 244] on div "Drugs" at bounding box center [210, 239] width 98 height 18
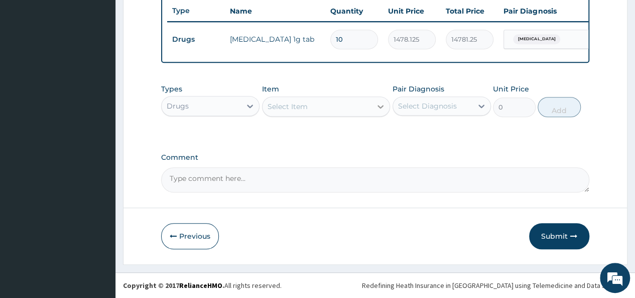
click at [380, 106] on icon at bounding box center [380, 106] width 10 height 10
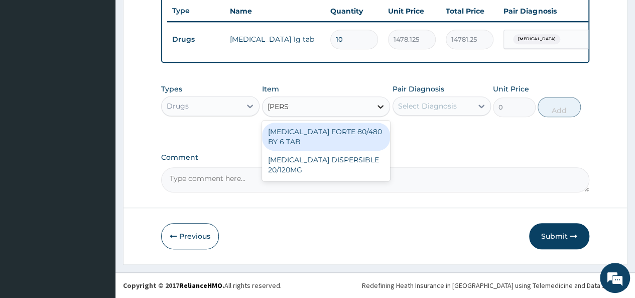
type input "COART"
click at [355, 138] on div "COARTEM FORTE 80/480 BY 6 TAB" at bounding box center [326, 136] width 128 height 28
type input "449.3500061035156"
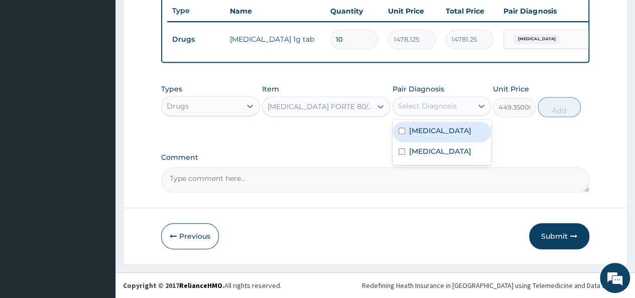
click at [449, 107] on div "Select Diagnosis" at bounding box center [427, 106] width 59 height 10
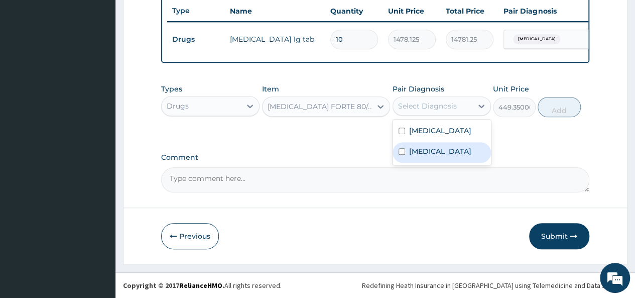
click at [398, 159] on div "Malaria" at bounding box center [441, 152] width 98 height 21
checkbox input "true"
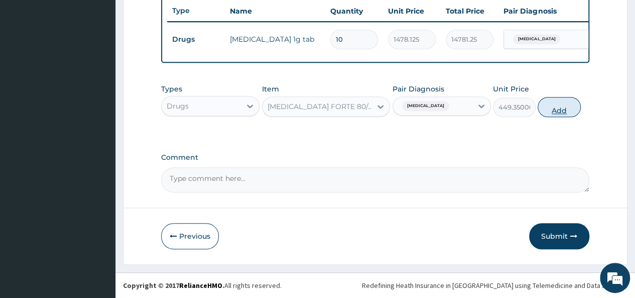
click at [563, 107] on button "Add" at bounding box center [558, 107] width 43 height 20
type input "0"
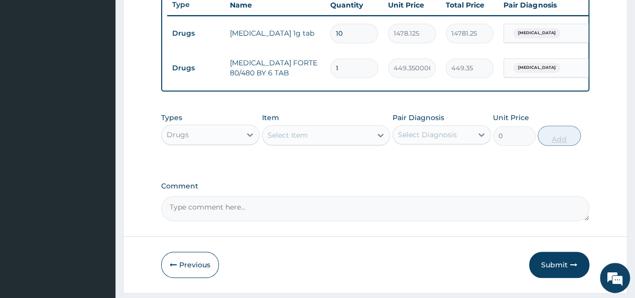
type input "0.00"
type input "6"
type input "2696.10"
type input "6"
click at [381, 140] on icon at bounding box center [380, 135] width 10 height 10
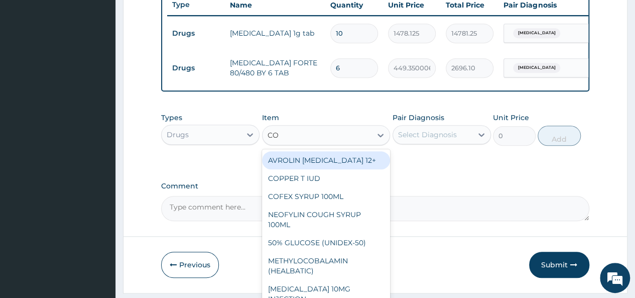
type input "C"
type input "PARA"
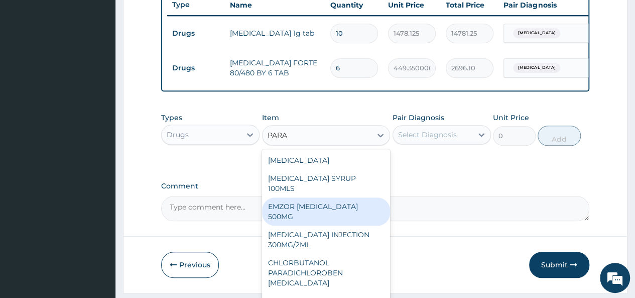
click at [335, 206] on div "EMZOR PARACETAMOL 500MG" at bounding box center [326, 211] width 128 height 28
type input "23.64999961853027"
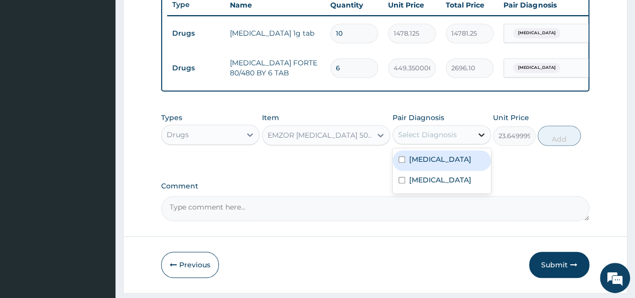
click at [476, 139] on icon at bounding box center [481, 134] width 10 height 10
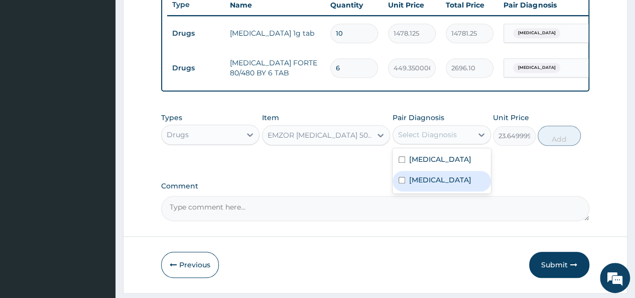
click at [400, 183] on input "checkbox" at bounding box center [401, 180] width 7 height 7
checkbox input "true"
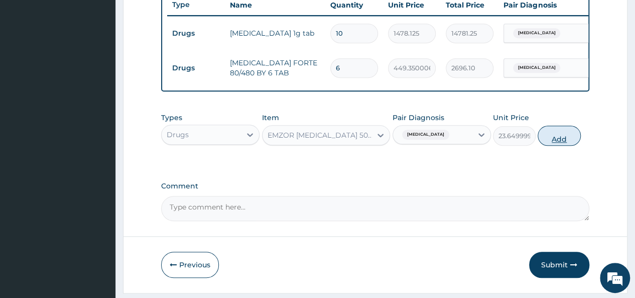
click at [558, 142] on button "Add" at bounding box center [558, 135] width 43 height 20
type input "0"
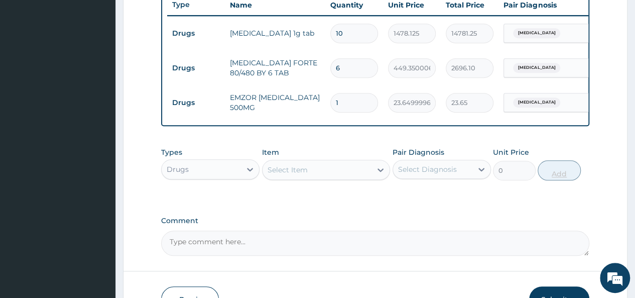
type input "18"
type input "425.70"
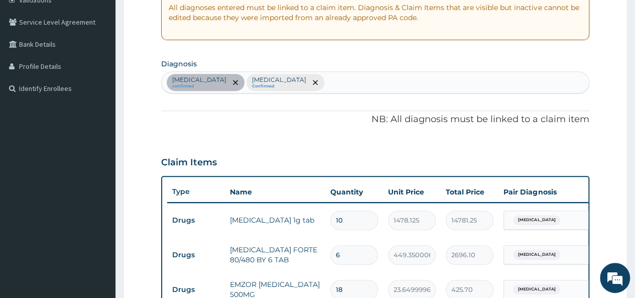
scroll to position [192, 0]
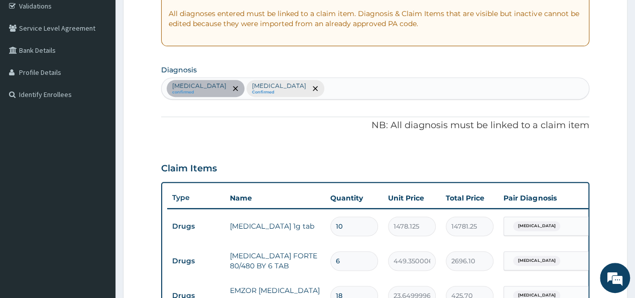
type input "18"
click at [343, 90] on div "Respiratory tract infection confirmed Malaria Confirmed" at bounding box center [375, 88] width 427 height 21
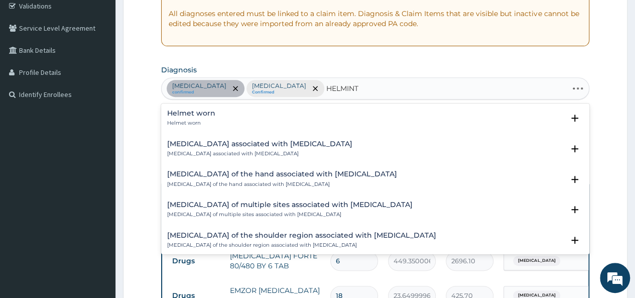
type input "HELMINTH"
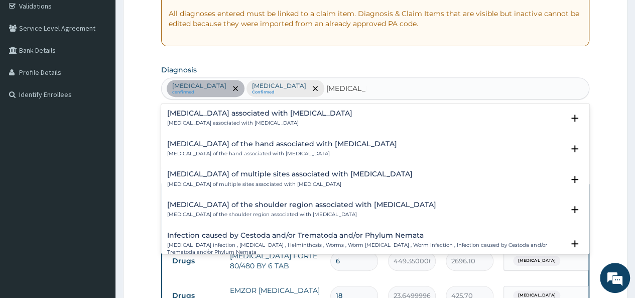
click at [222, 118] on div "Arthropathy associated with helminthiasis Arthropathy associated with helminthi…" at bounding box center [259, 118] width 185 height 18
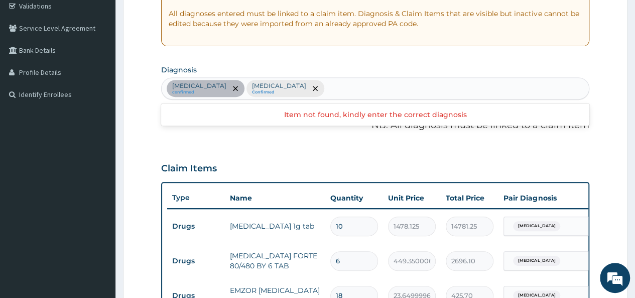
click at [390, 91] on div "Respiratory tract infection confirmed Malaria Confirmed" at bounding box center [375, 88] width 427 height 21
type input "HELMINTH"
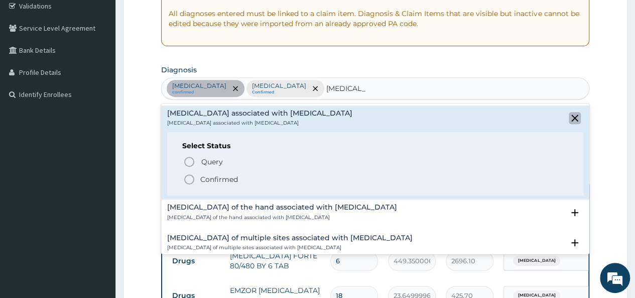
click at [571, 117] on icon "close select status" at bounding box center [574, 117] width 7 height 7
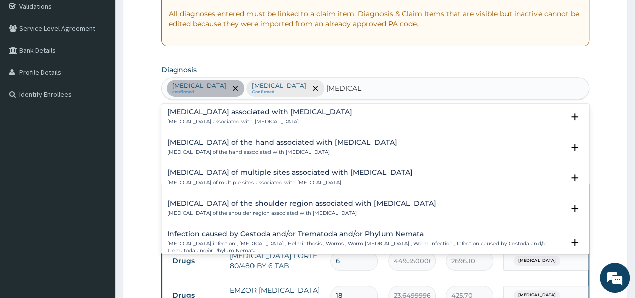
scroll to position [0, 0]
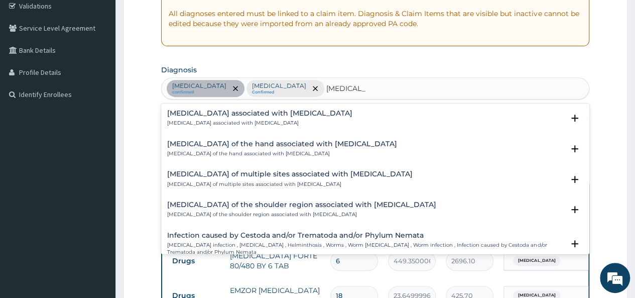
click at [280, 111] on h4 "Arthropathy associated with helminthiasis" at bounding box center [259, 113] width 185 height 8
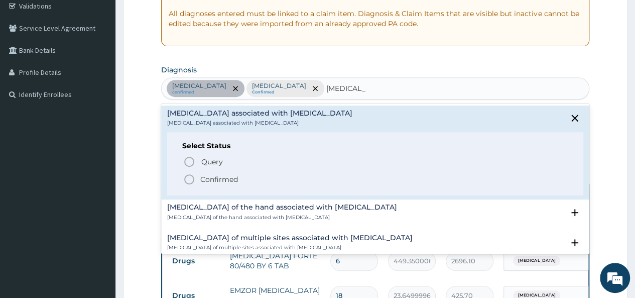
click at [187, 178] on icon "status option filled" at bounding box center [189, 179] width 12 height 12
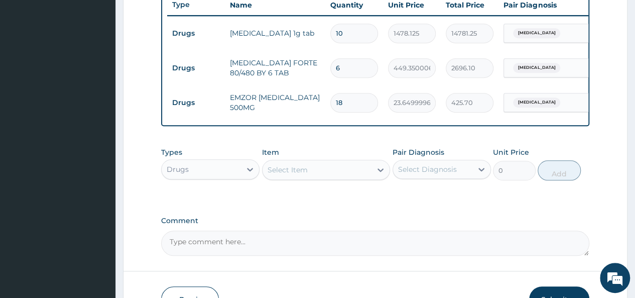
scroll to position [428, 0]
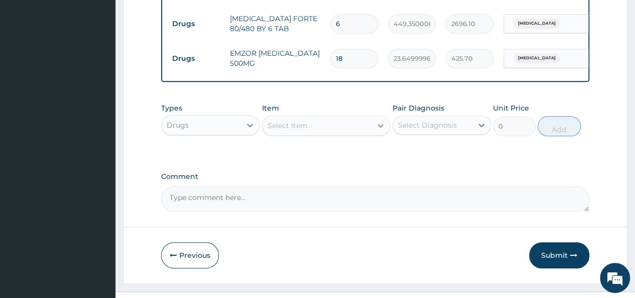
click at [385, 130] on icon at bounding box center [380, 125] width 10 height 10
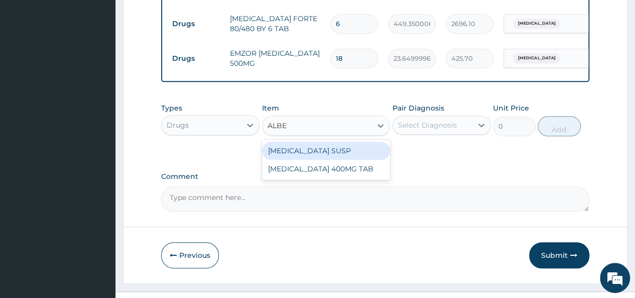
type input "ALBEN"
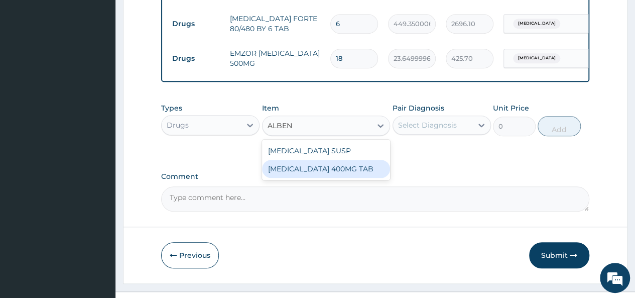
click at [328, 178] on div "ALBENDAZOLE 400MG TAB" at bounding box center [326, 169] width 128 height 18
type input "305"
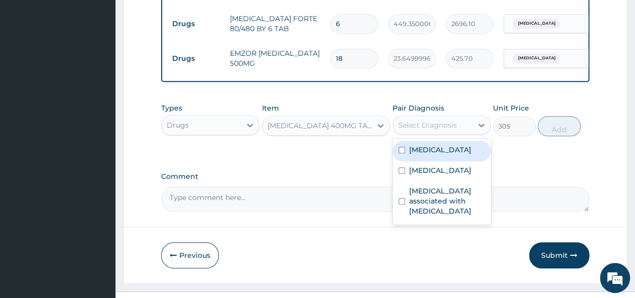
click at [436, 130] on div "Select Diagnosis" at bounding box center [427, 125] width 59 height 10
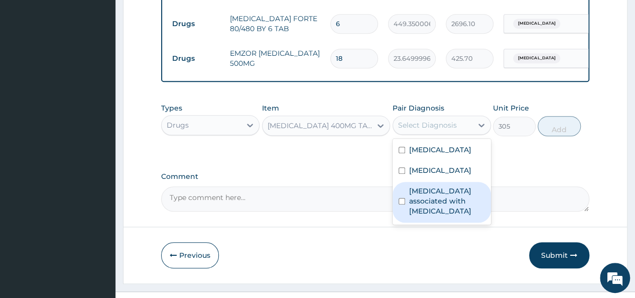
click at [406, 218] on div "Arthropathy associated with helminthiasis" at bounding box center [441, 202] width 98 height 41
checkbox input "true"
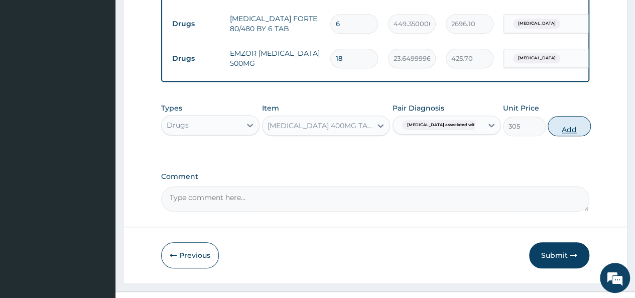
click at [563, 125] on button "Add" at bounding box center [568, 126] width 43 height 20
type input "0"
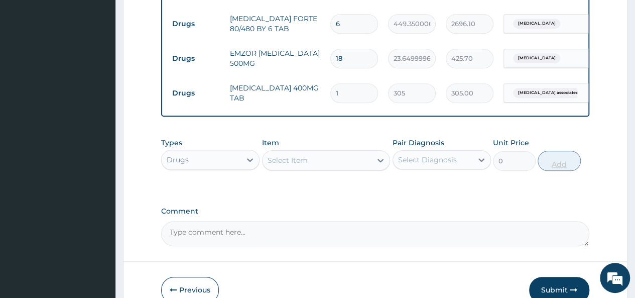
type input "0.00"
type input "2"
type input "610.00"
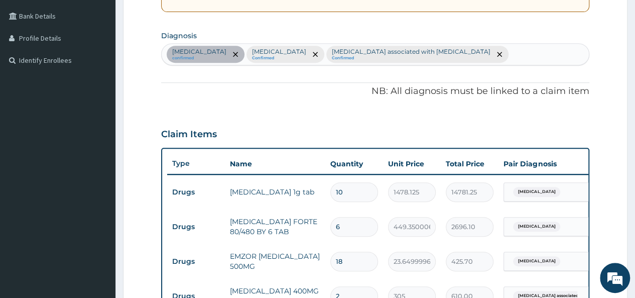
scroll to position [166, 0]
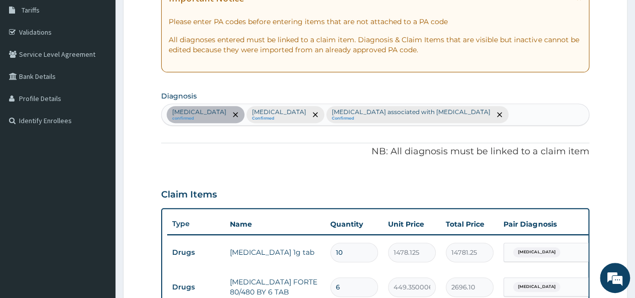
type input "2"
click at [489, 117] on div "Respiratory tract infection confirmed Malaria Confirmed Arthropathy associated …" at bounding box center [375, 114] width 427 height 21
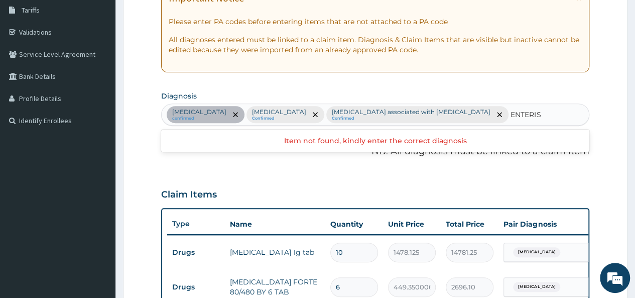
type input "ENTERI"
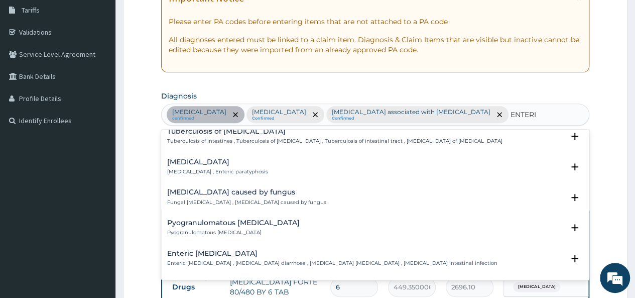
scroll to position [548, 0]
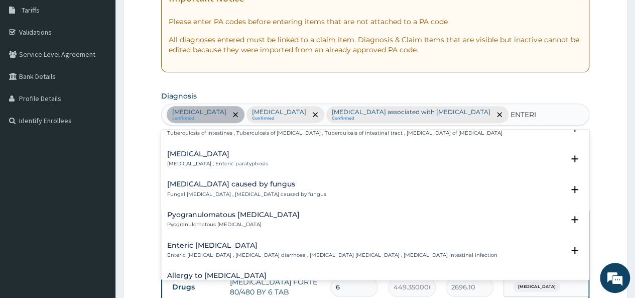
click at [279, 181] on div "Enteritis caused by fungus Fungal enteritis , Enteritis caused by fungus" at bounding box center [375, 189] width 416 height 18
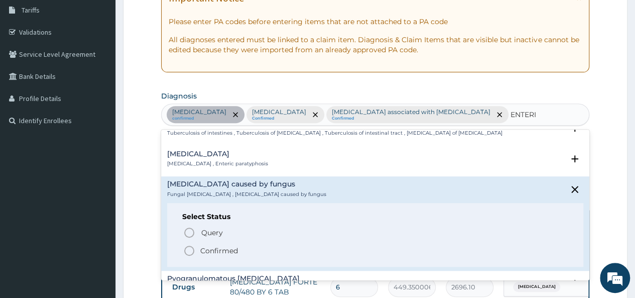
click at [188, 246] on circle "status option filled" at bounding box center [189, 250] width 9 height 9
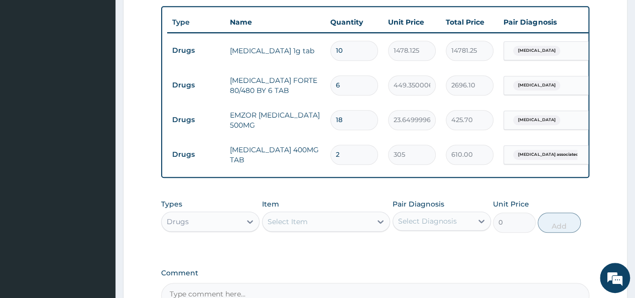
scroll to position [403, 0]
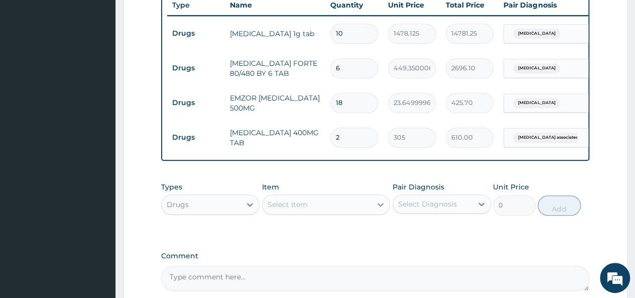
click at [385, 195] on div at bounding box center [380, 204] width 18 height 18
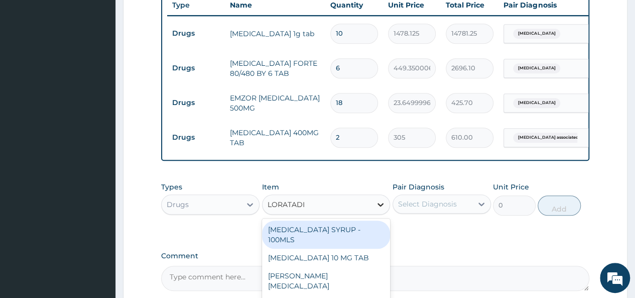
type input "LORATADINE"
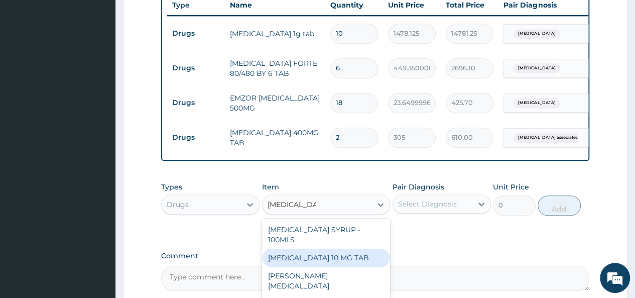
click at [347, 248] on div "LORATADINE 10 MG TAB" at bounding box center [326, 257] width 128 height 18
type input "59.125"
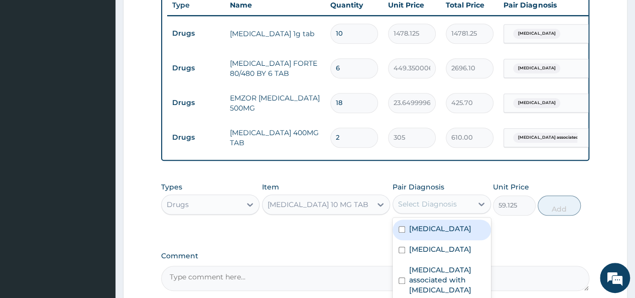
click at [460, 197] on div "Select Diagnosis" at bounding box center [432, 204] width 79 height 16
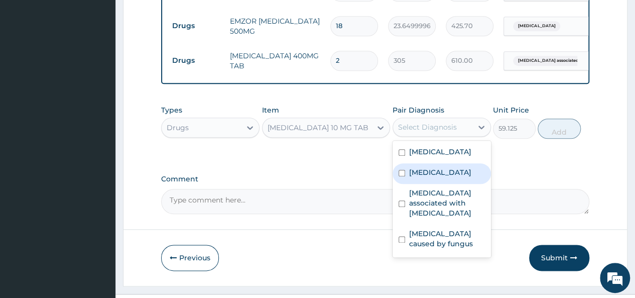
scroll to position [481, 0]
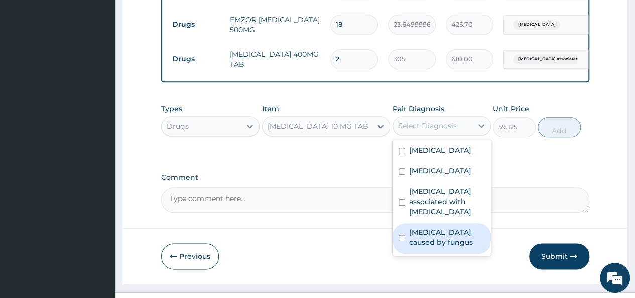
click at [404, 236] on input "checkbox" at bounding box center [401, 237] width 7 height 7
checkbox input "true"
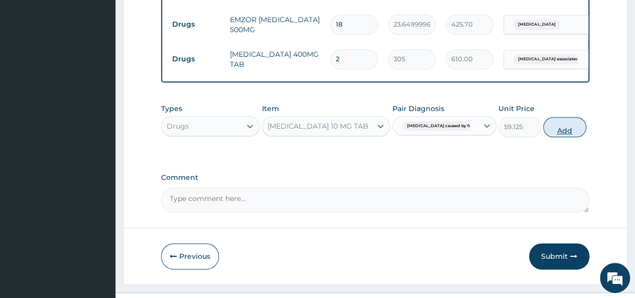
click at [559, 120] on button "Add" at bounding box center [564, 127] width 43 height 20
type input "0"
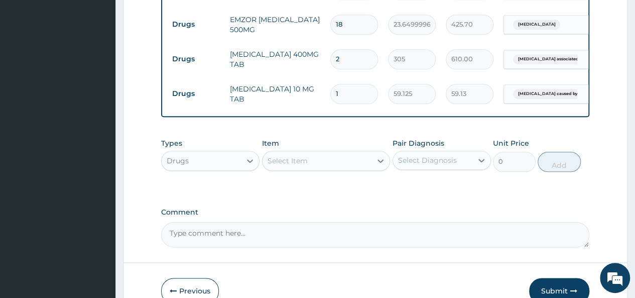
type input "10"
type input "591.25"
type input "1"
type input "59.13"
type input "0.00"
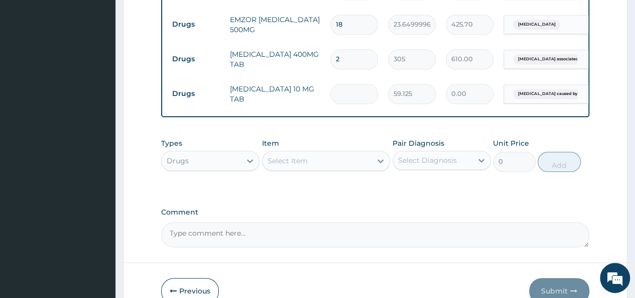
type input "5"
type input "295.63"
type input "5"
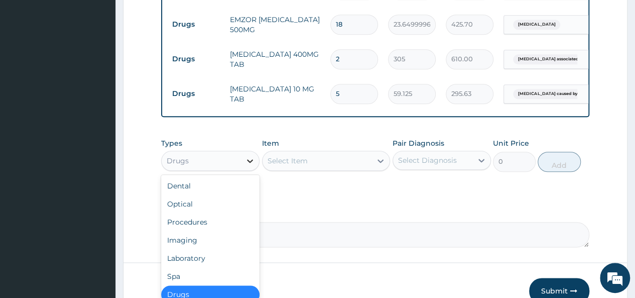
click at [249, 156] on icon at bounding box center [250, 161] width 10 height 10
click at [210, 213] on div "Procedures" at bounding box center [210, 222] width 98 height 18
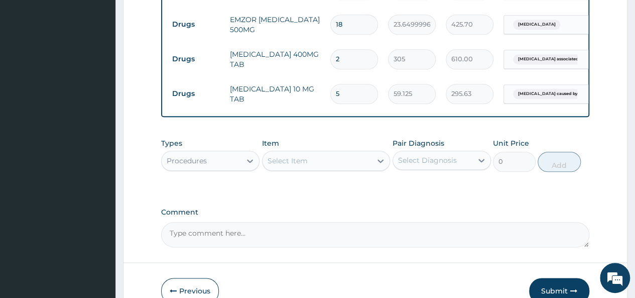
click at [377, 156] on icon at bounding box center [380, 161] width 10 height 10
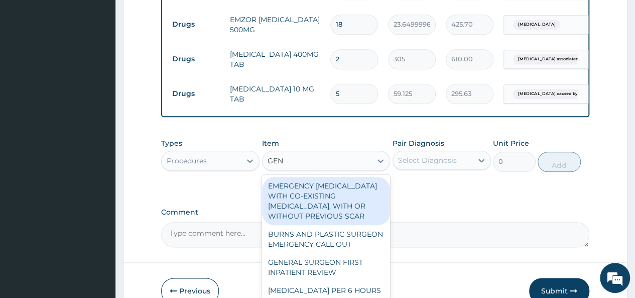
type input "GENE"
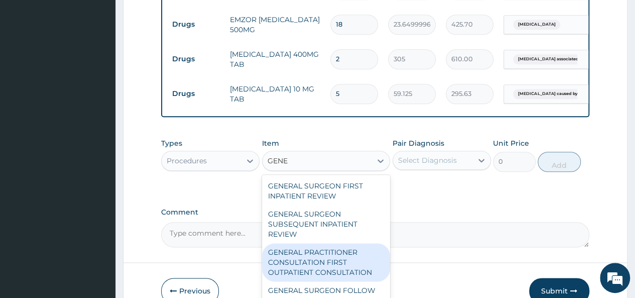
click at [325, 251] on div "GENERAL PRACTITIONER CONSULTATION FIRST OUTPATIENT CONSULTATION" at bounding box center [326, 262] width 128 height 38
type input "3547.5"
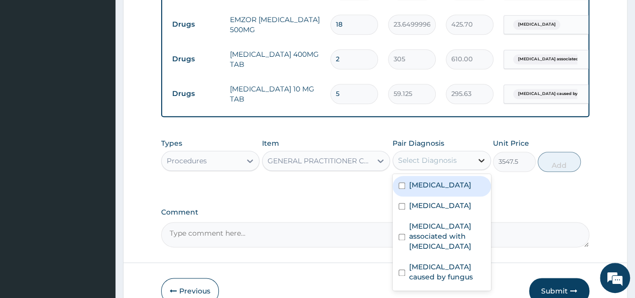
click at [481, 151] on div at bounding box center [481, 160] width 18 height 18
click at [399, 184] on div "Respiratory tract infection" at bounding box center [441, 186] width 98 height 21
checkbox input "true"
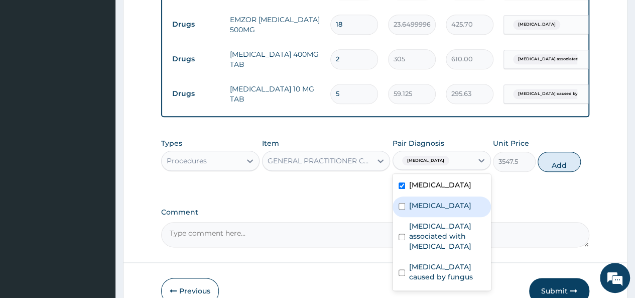
click at [401, 200] on div "Malaria" at bounding box center [441, 206] width 98 height 21
checkbox input "true"
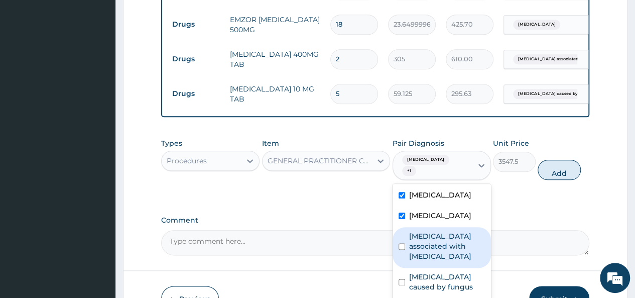
click at [400, 244] on input "checkbox" at bounding box center [401, 246] width 7 height 7
checkbox input "true"
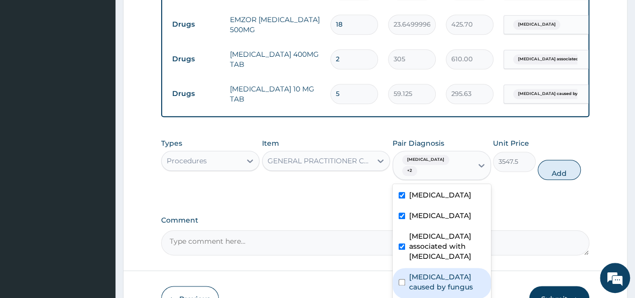
click at [400, 284] on div "Enteritis caused by fungus" at bounding box center [441, 282] width 98 height 31
checkbox input "true"
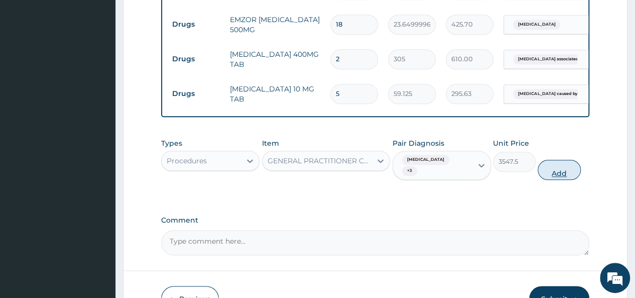
click at [550, 160] on button "Add" at bounding box center [558, 170] width 43 height 20
type input "0"
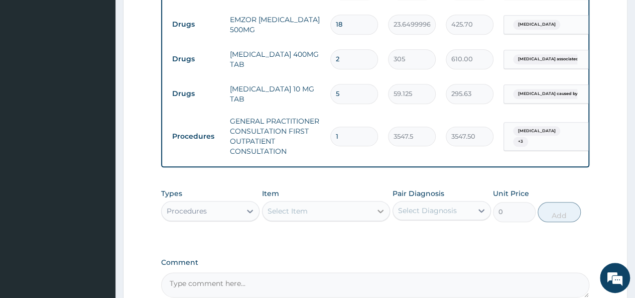
click at [381, 206] on icon at bounding box center [380, 211] width 10 height 10
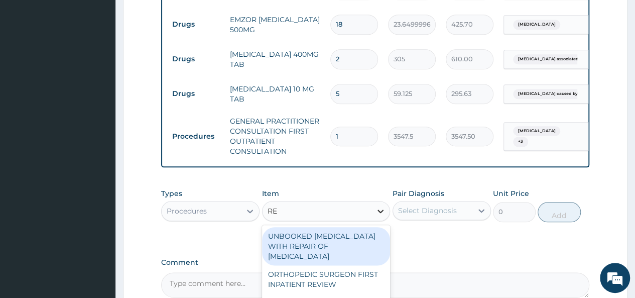
type input "REG"
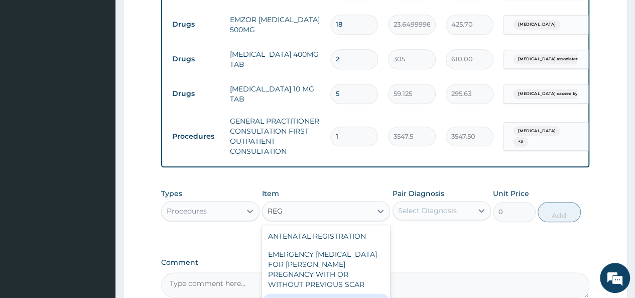
click at [329, 293] on div "REGISTRATION FEE" at bounding box center [326, 302] width 128 height 18
type input "2150"
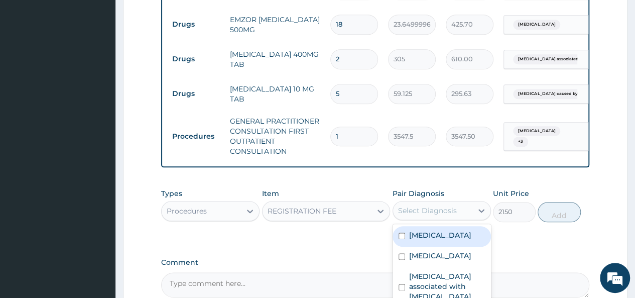
click at [453, 205] on div "Select Diagnosis" at bounding box center [427, 210] width 59 height 10
click at [403, 232] on input "checkbox" at bounding box center [401, 235] width 7 height 7
checkbox input "true"
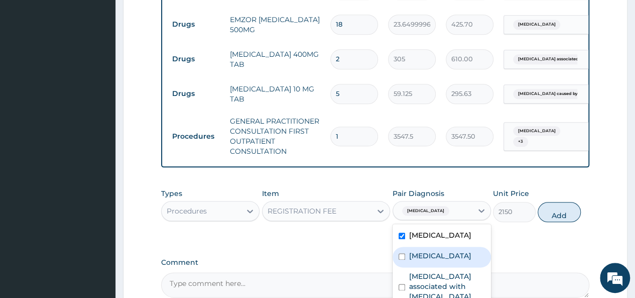
click at [400, 255] on input "checkbox" at bounding box center [401, 256] width 7 height 7
checkbox input "true"
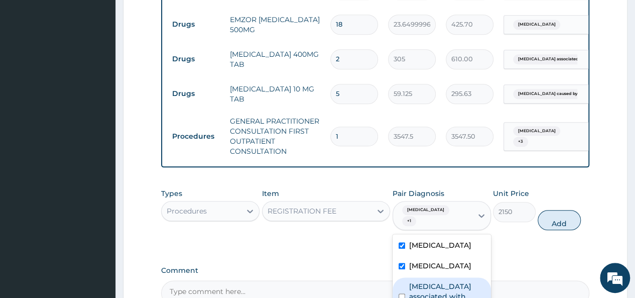
click at [401, 288] on div "Arthropathy associated with helminthiasis" at bounding box center [441, 297] width 98 height 41
checkbox input "true"
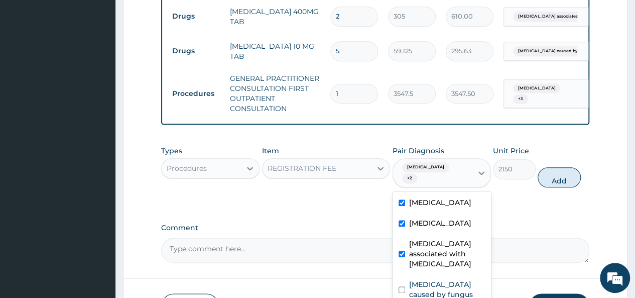
scroll to position [582, 0]
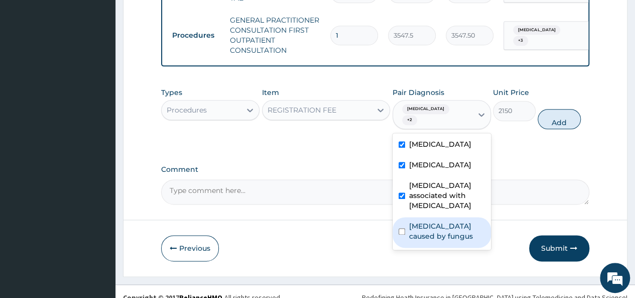
click at [417, 227] on label "Enteritis caused by fungus" at bounding box center [447, 231] width 76 height 20
checkbox input "true"
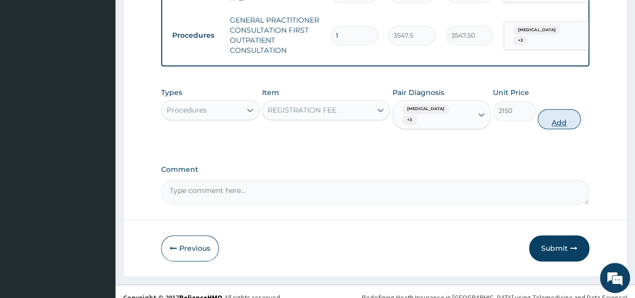
click at [562, 109] on button "Add" at bounding box center [558, 119] width 43 height 20
type input "0"
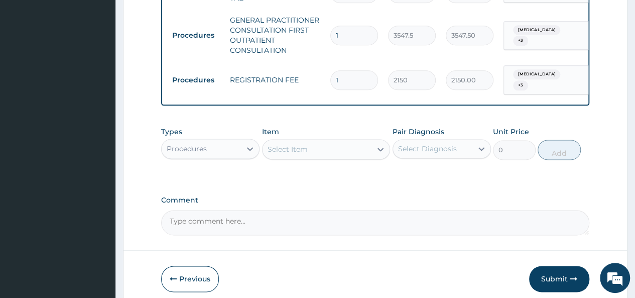
scroll to position [612, 0]
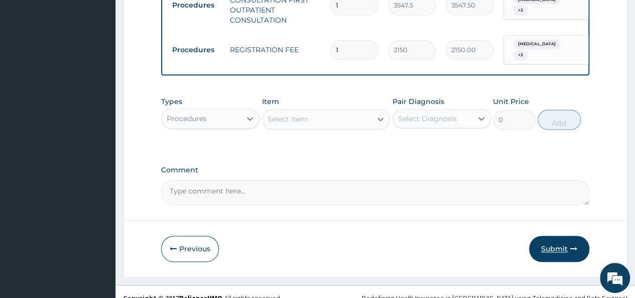
click at [551, 237] on button "Submit" at bounding box center [559, 248] width 60 height 26
